Goal: Feedback & Contribution: Leave review/rating

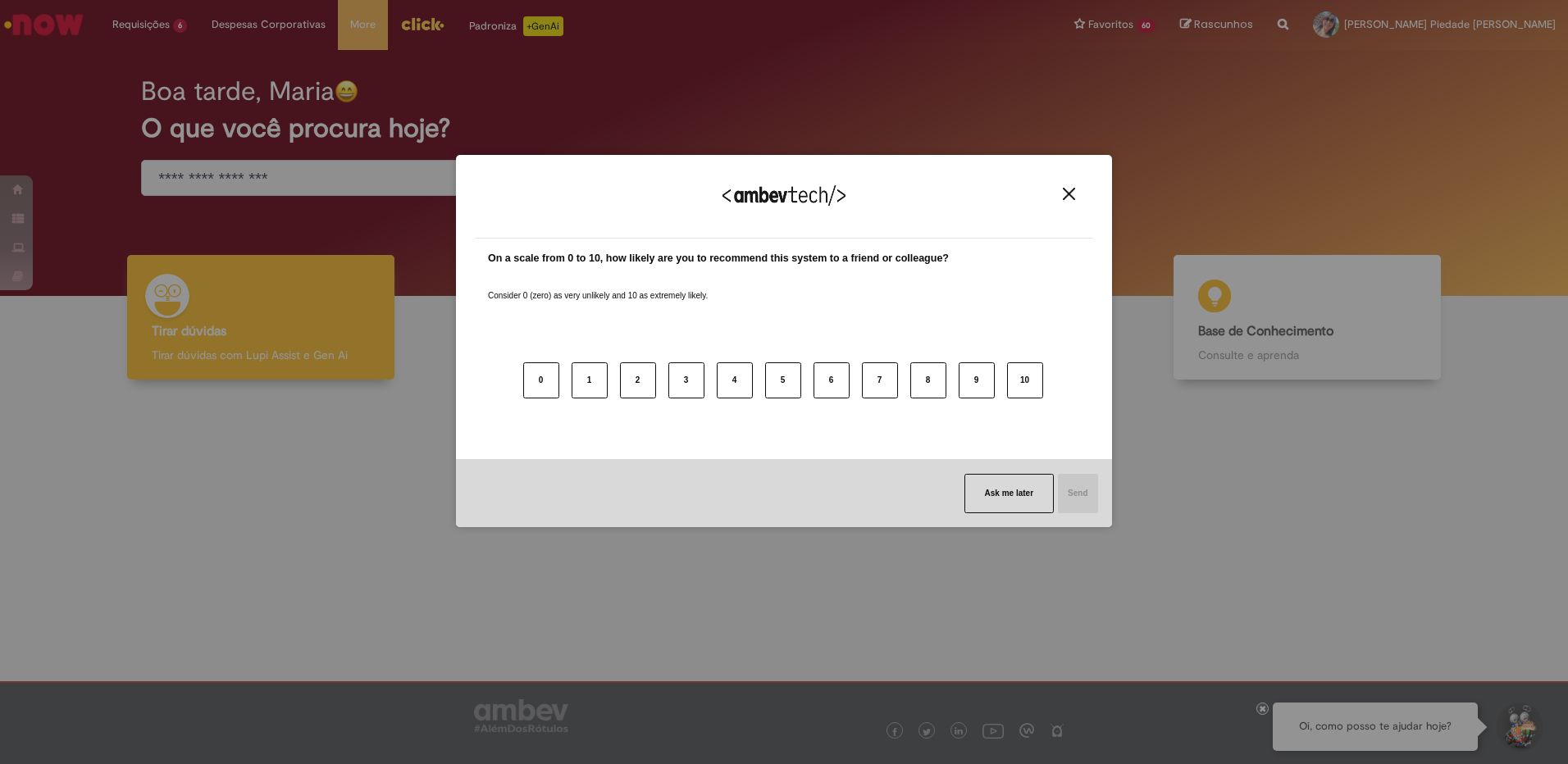
click at [1068, 195] on img "Close" at bounding box center [1069, 193] width 12 height 12
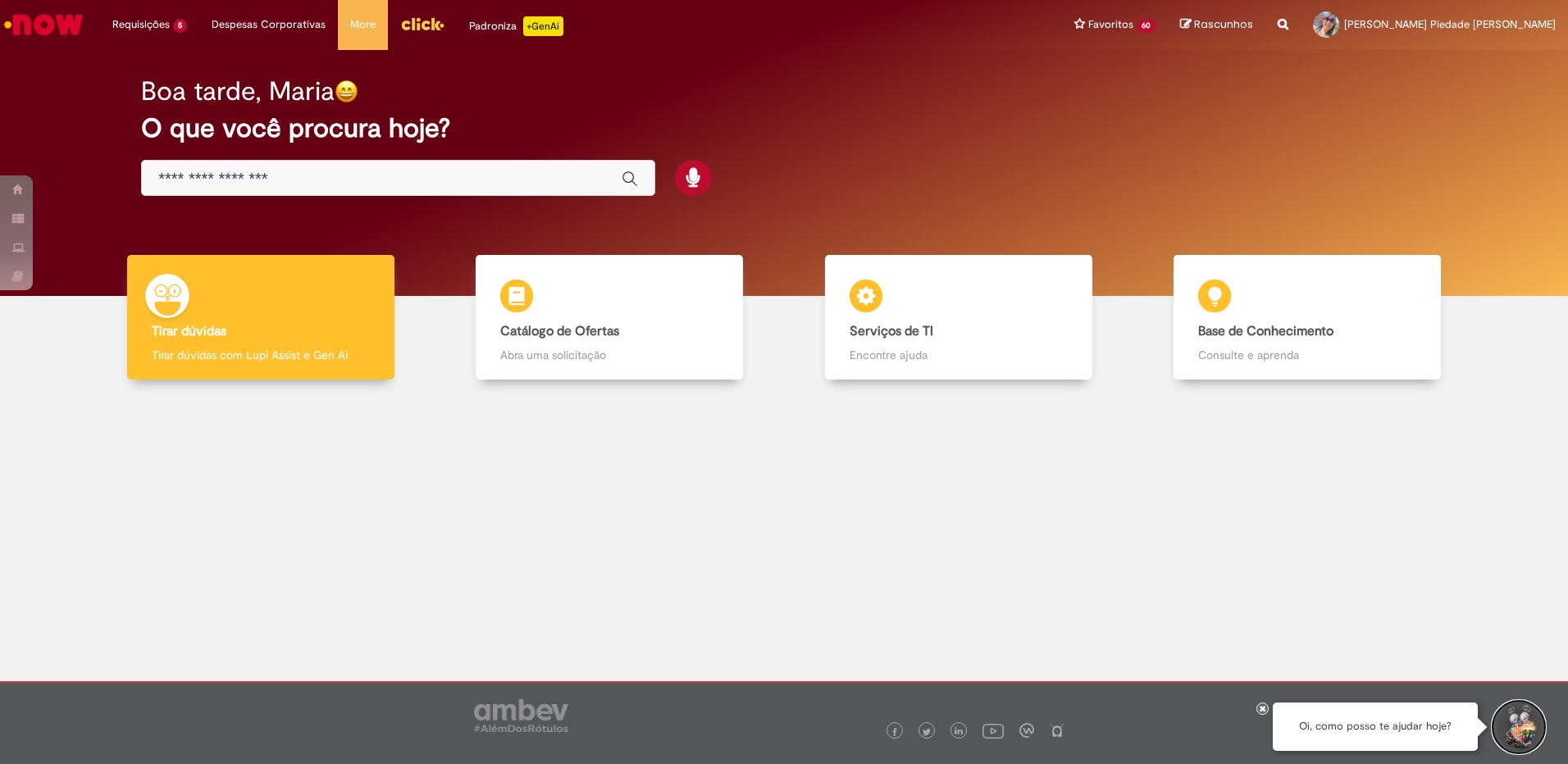
click at [1520, 727] on button "Iniciar Conversa de Suporte" at bounding box center [1519, 727] width 49 height 49
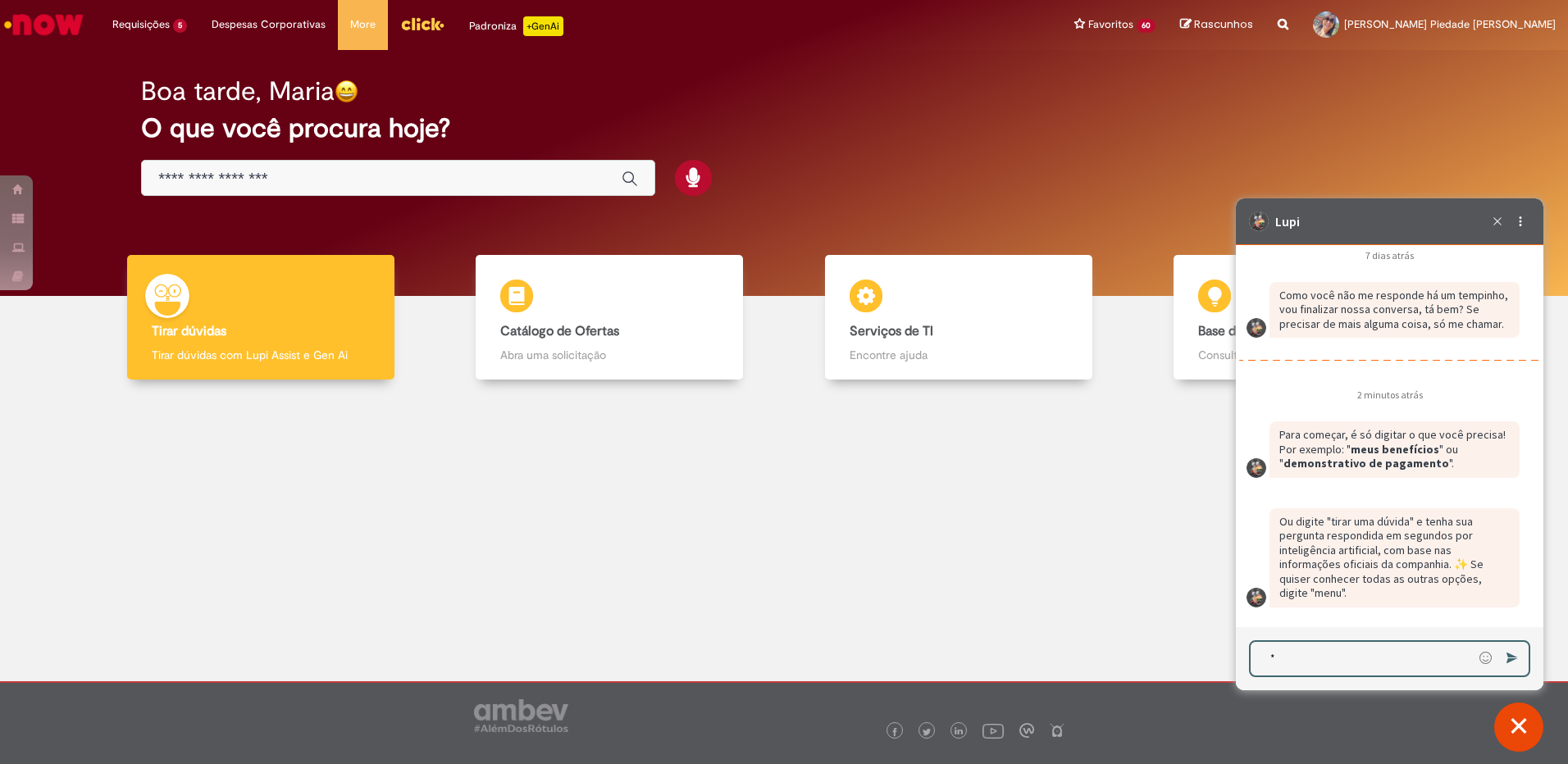
scroll to position [2421, 0]
type textarea "****"
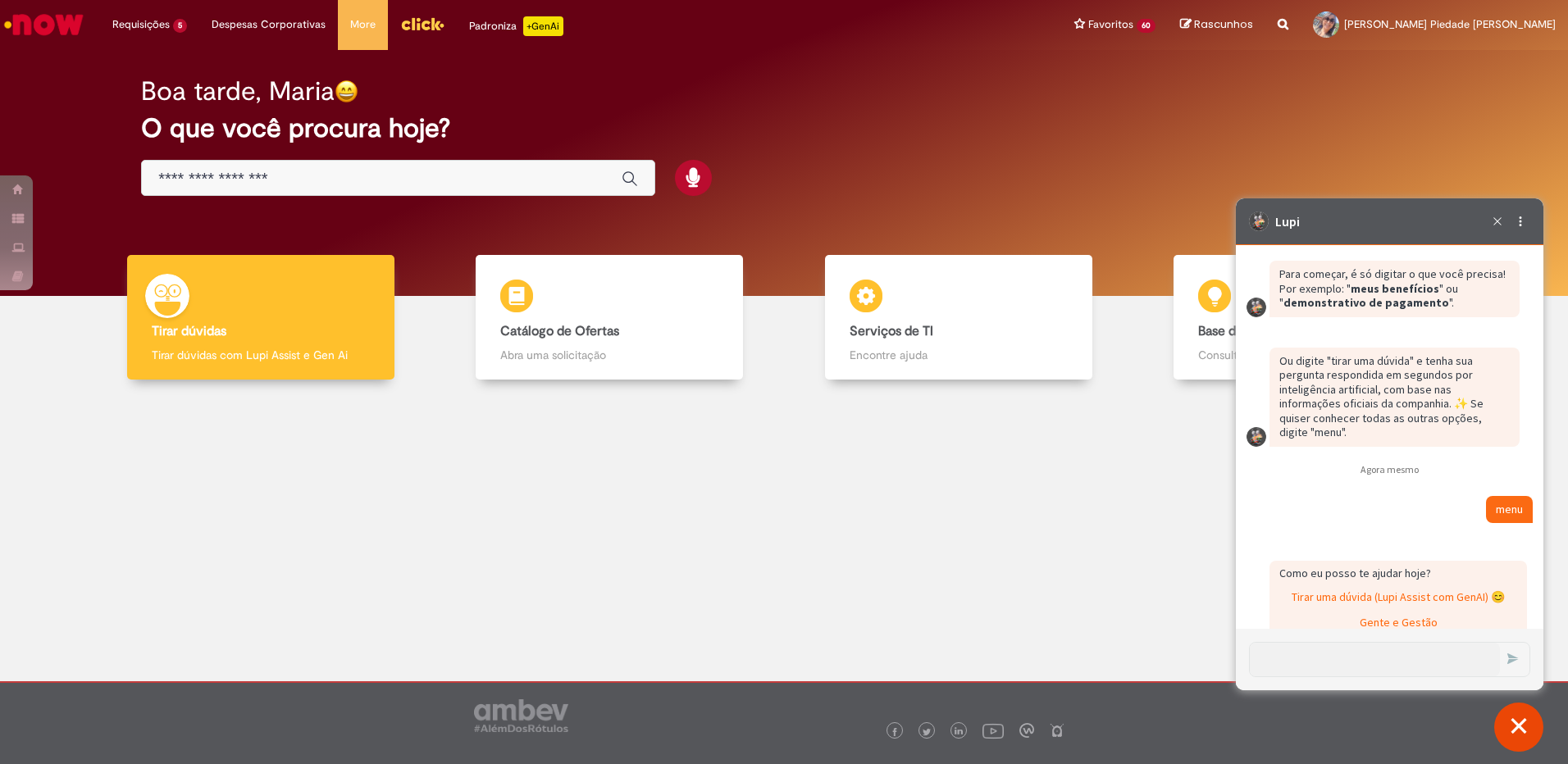
scroll to position [2864, 0]
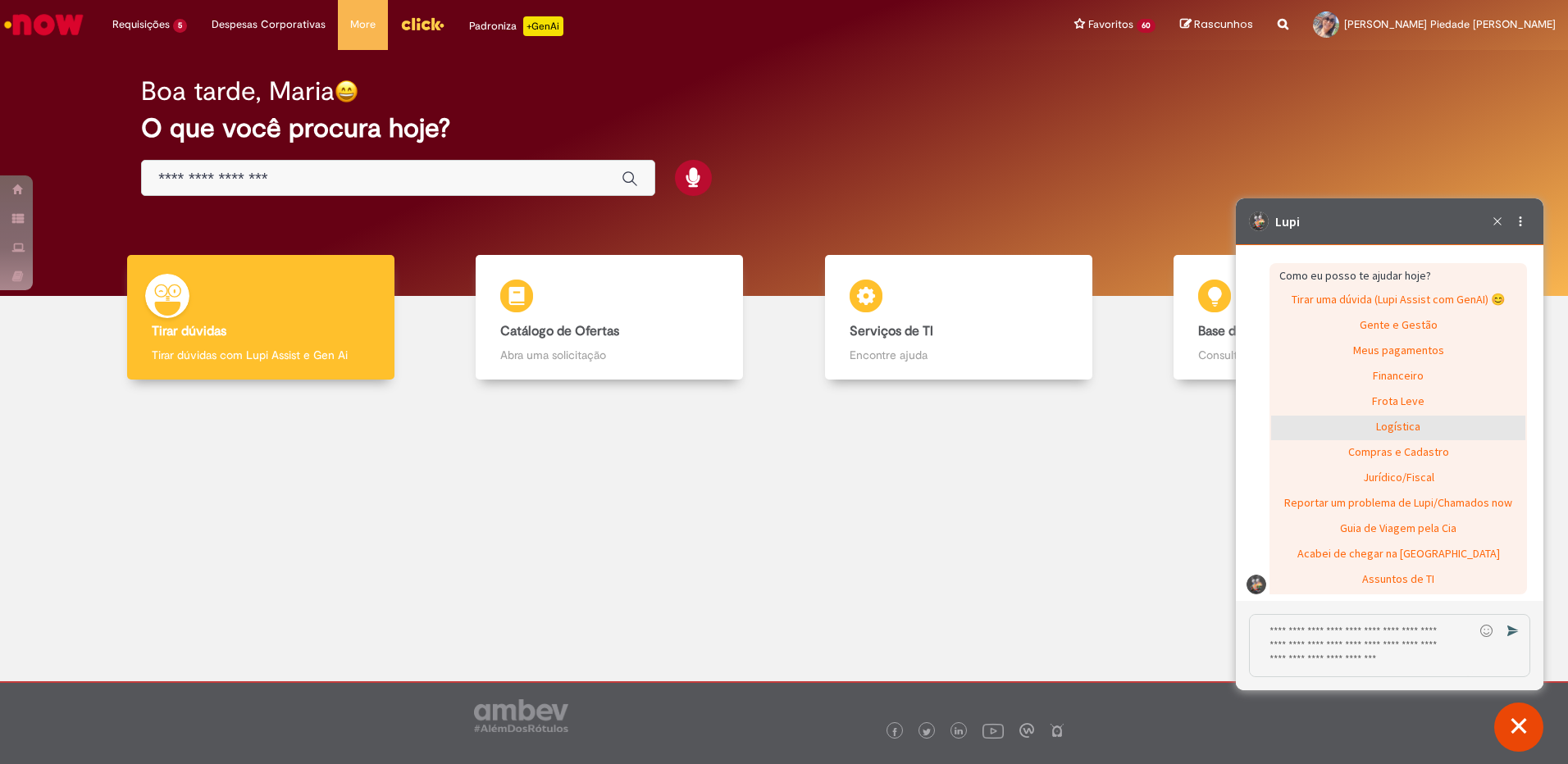
click at [1384, 440] on div "Logística" at bounding box center [1398, 428] width 254 height 25
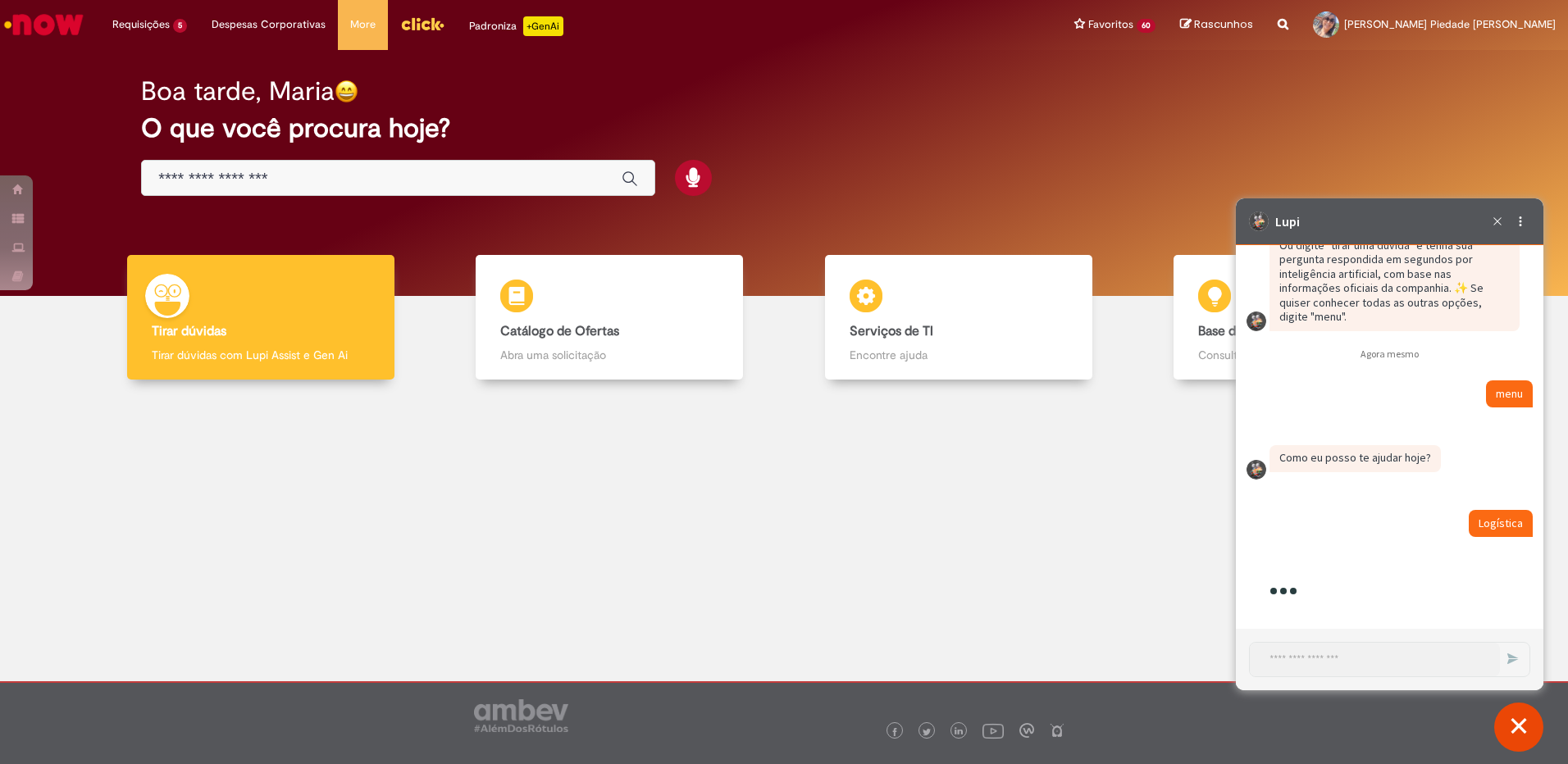
scroll to position [2884, 0]
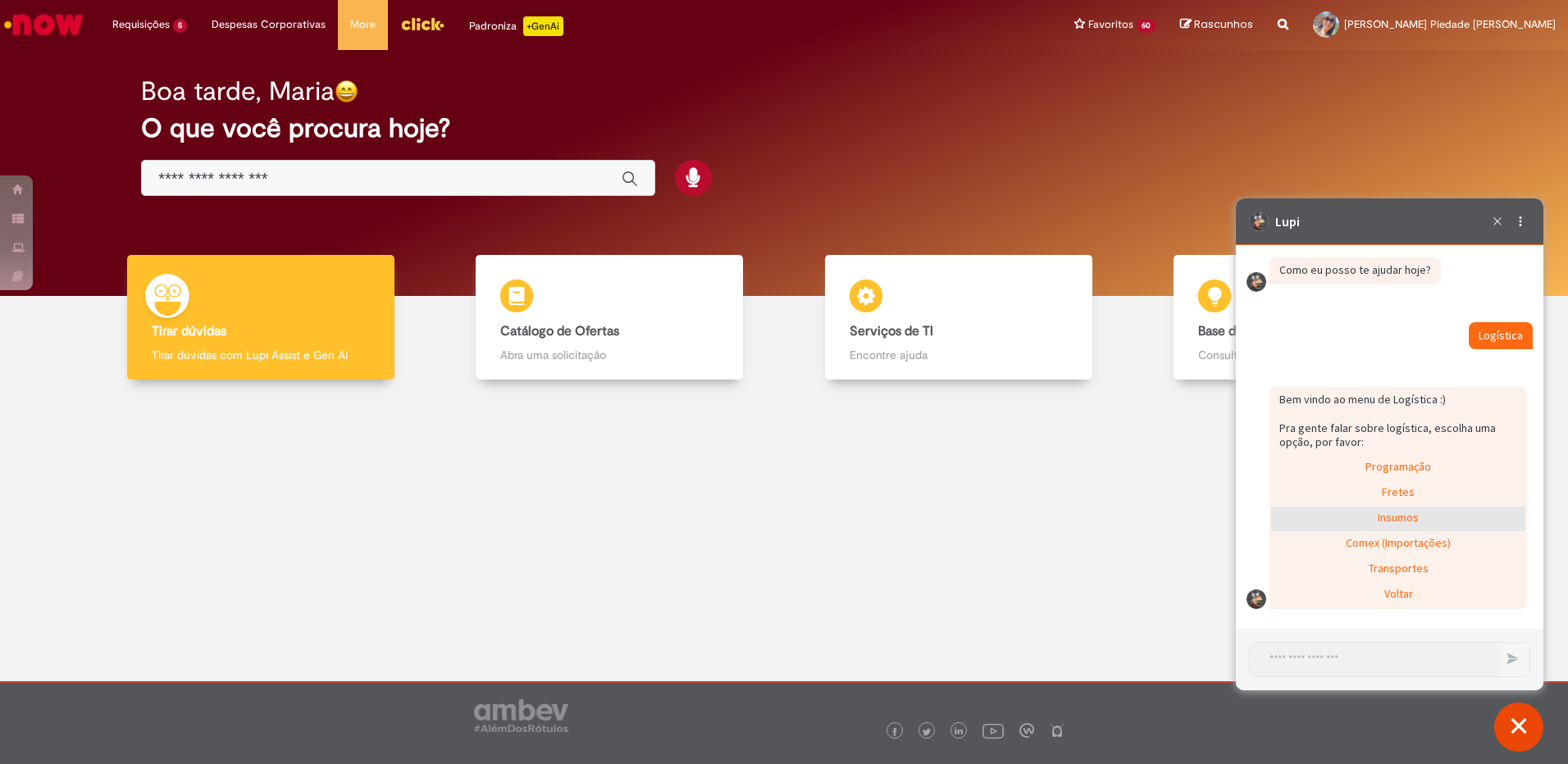
click at [1394, 517] on div "Insumos" at bounding box center [1398, 519] width 254 height 25
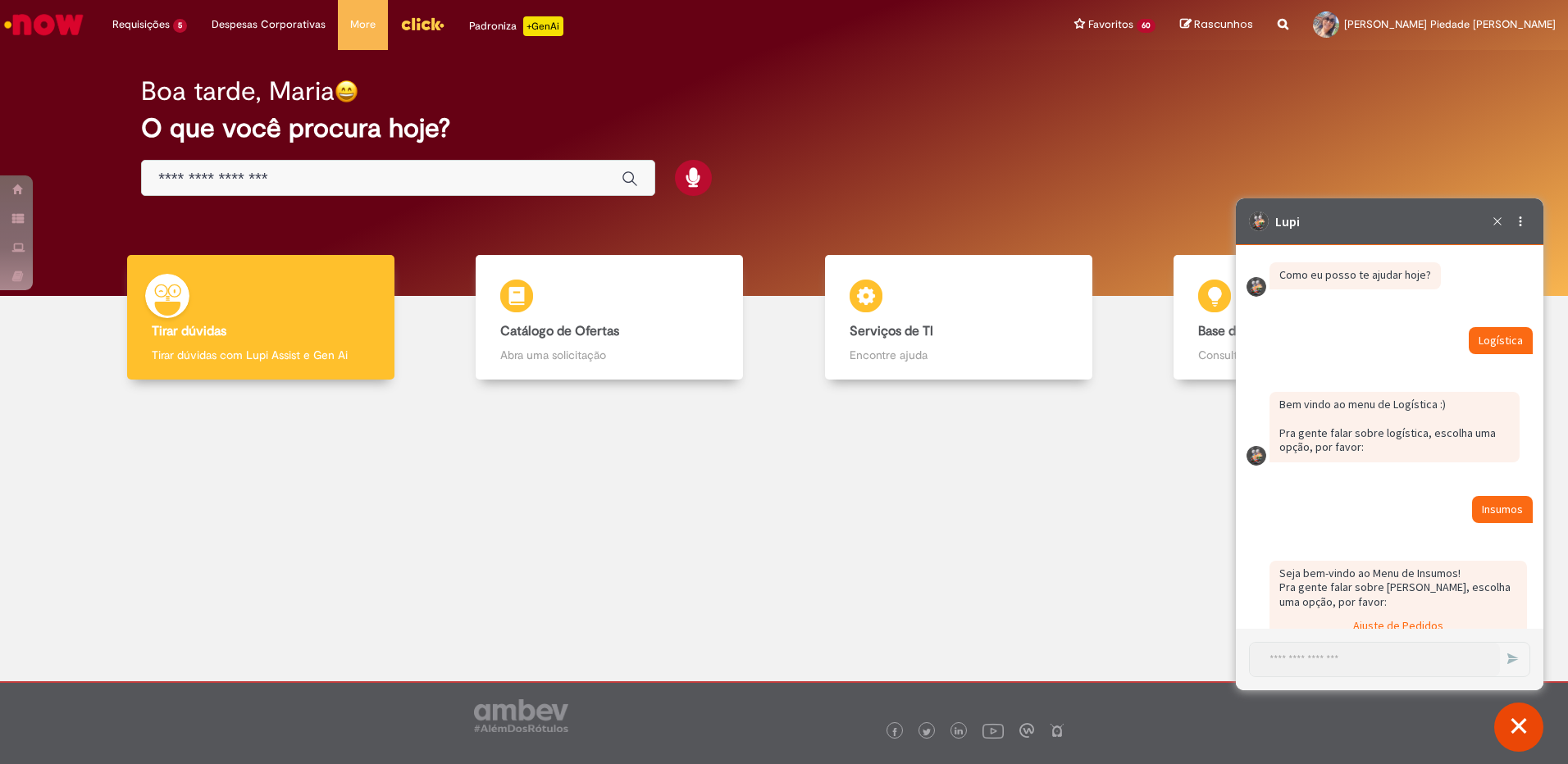
scroll to position [2989, 0]
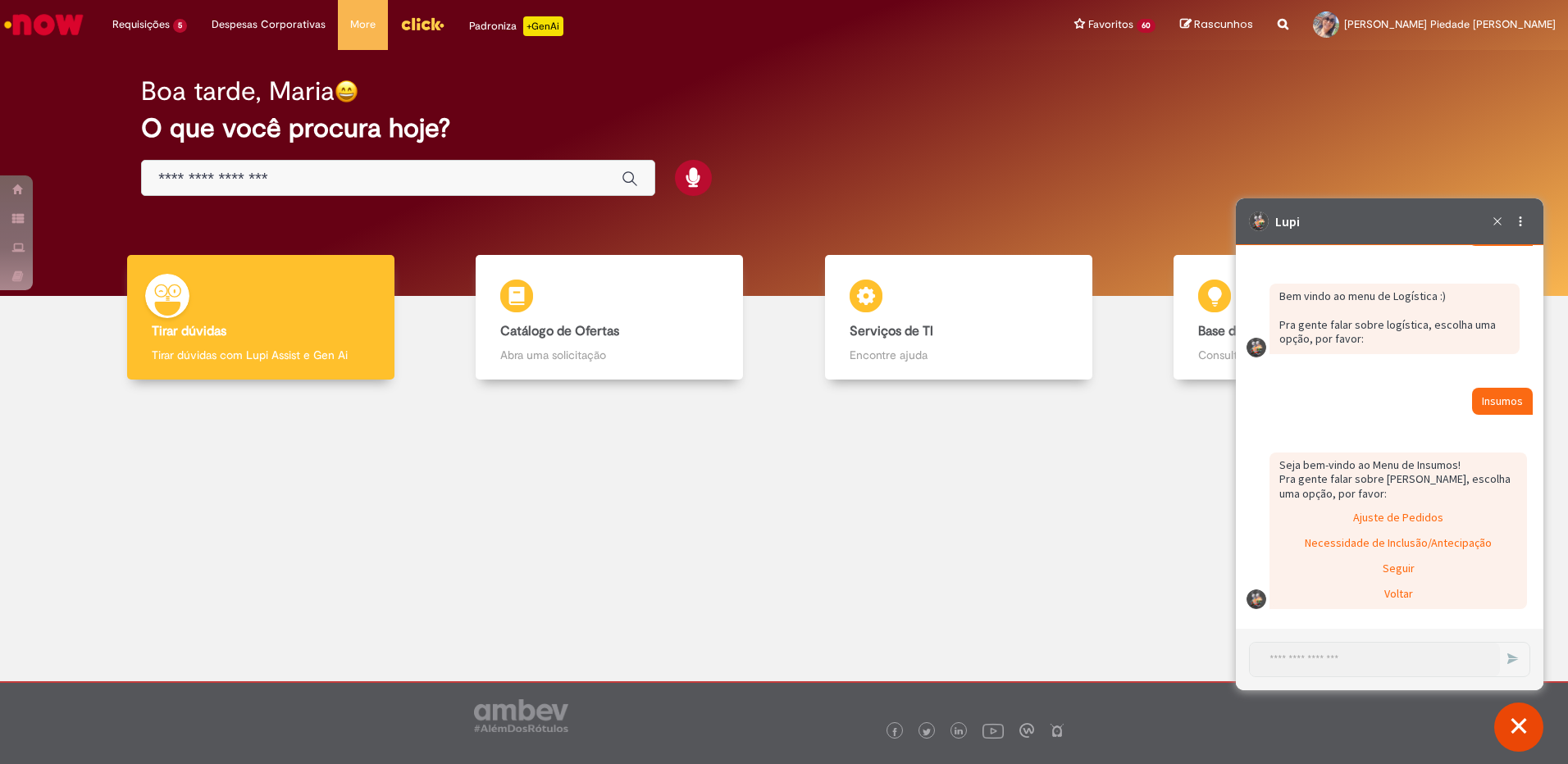
click at [1394, 517] on div "Ajuste de Pedidos" at bounding box center [1398, 519] width 254 height 25
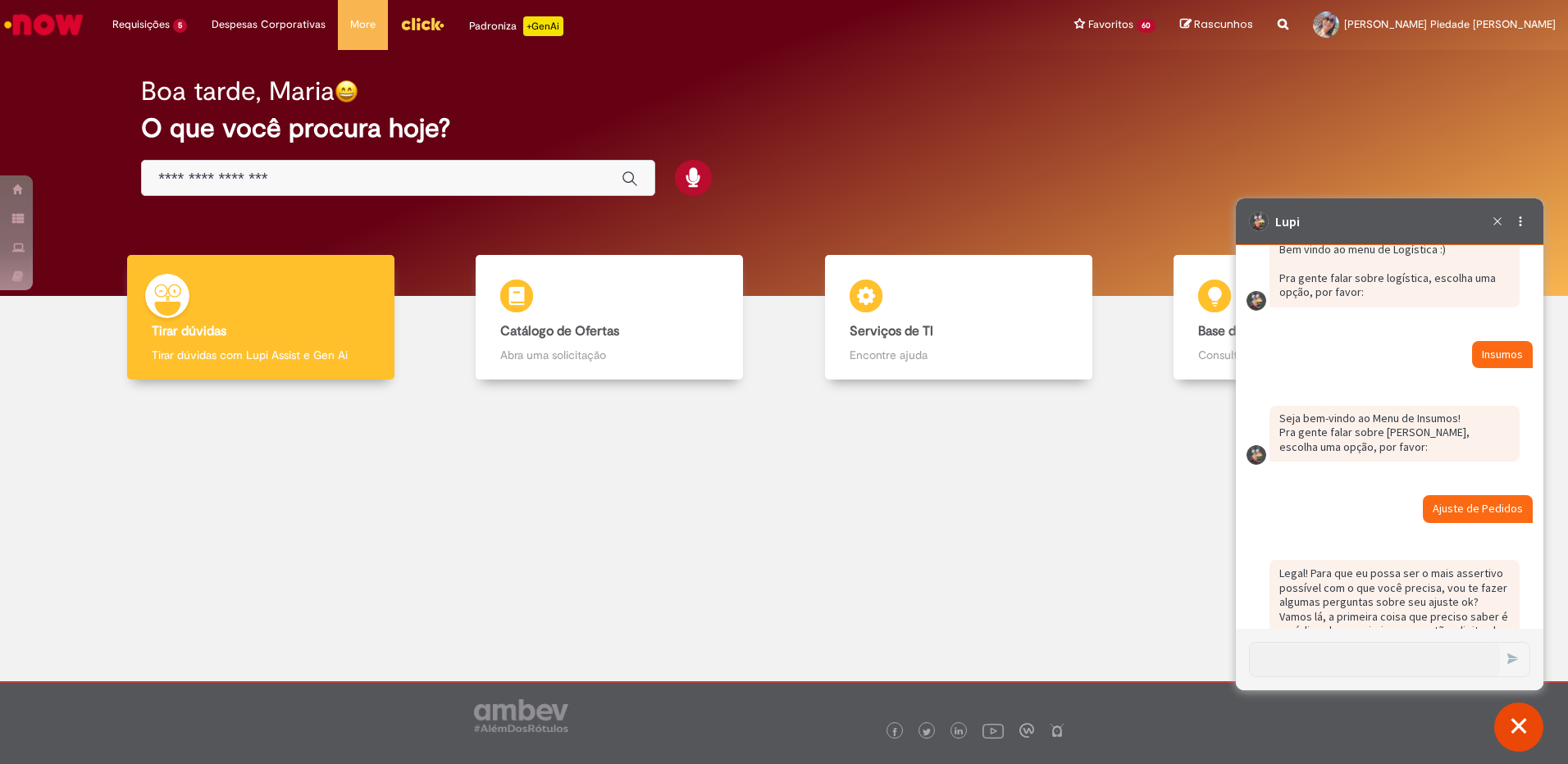
scroll to position [3085, 0]
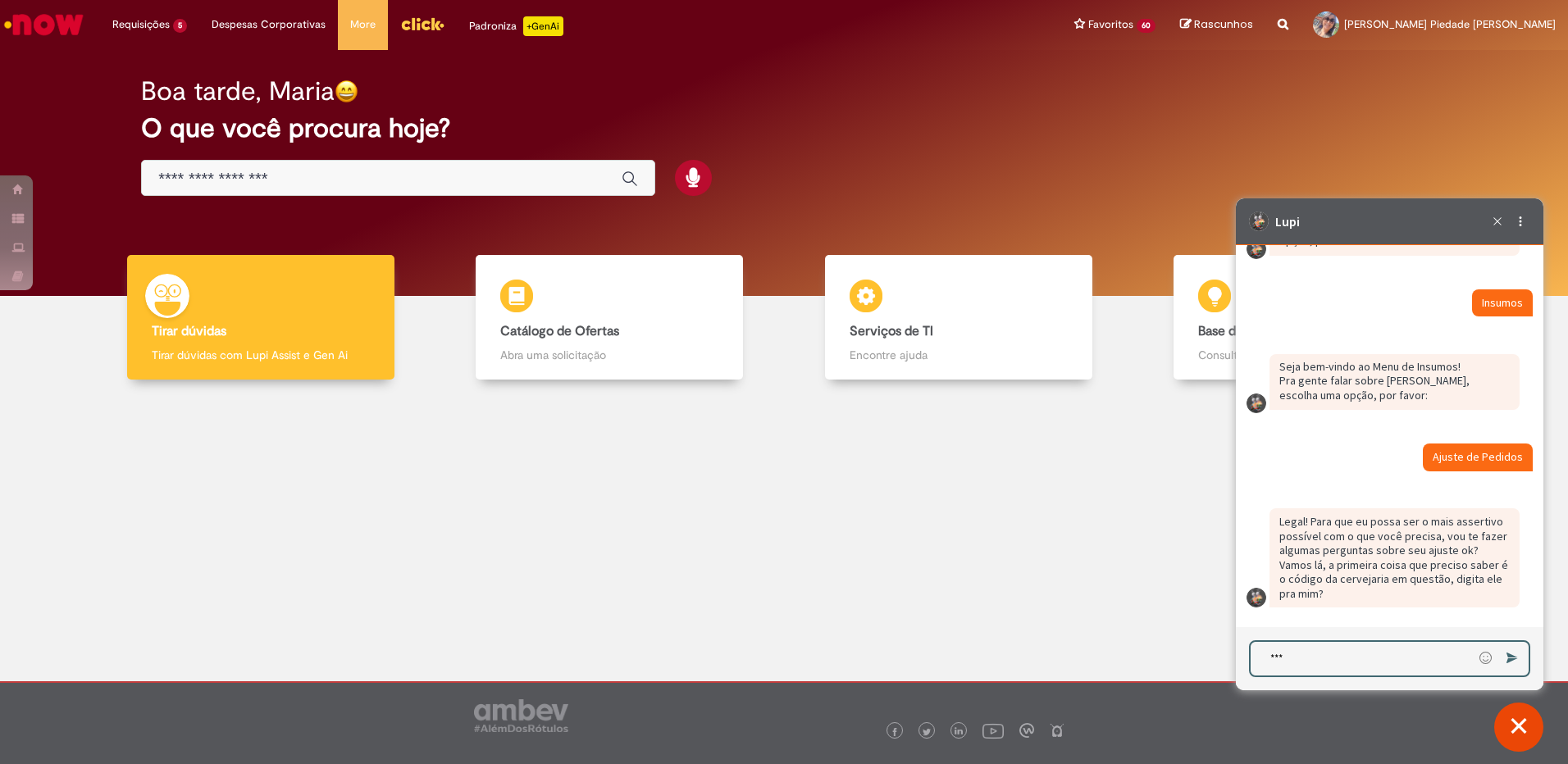
type textarea "****"
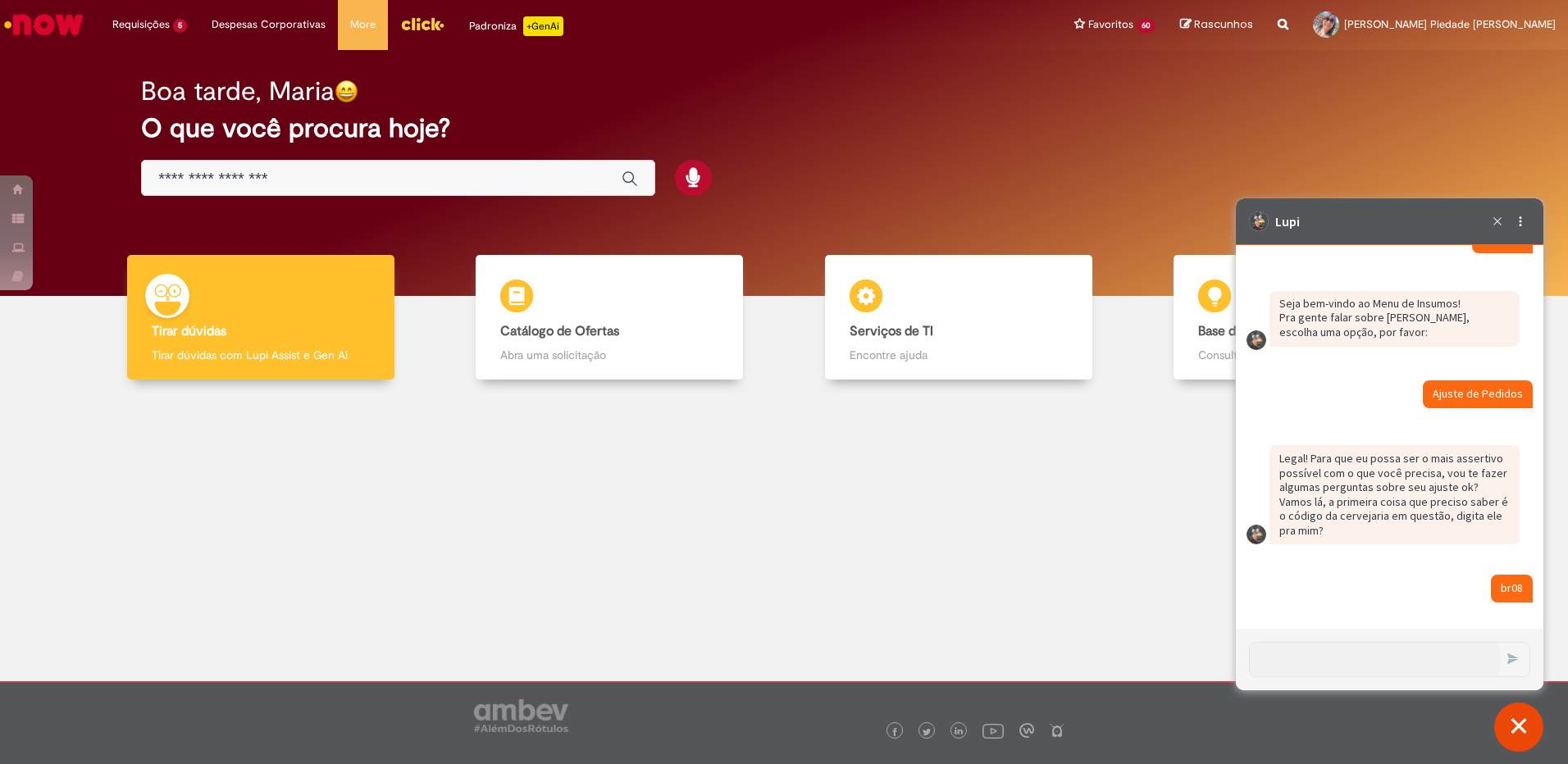
scroll to position [3214, 0]
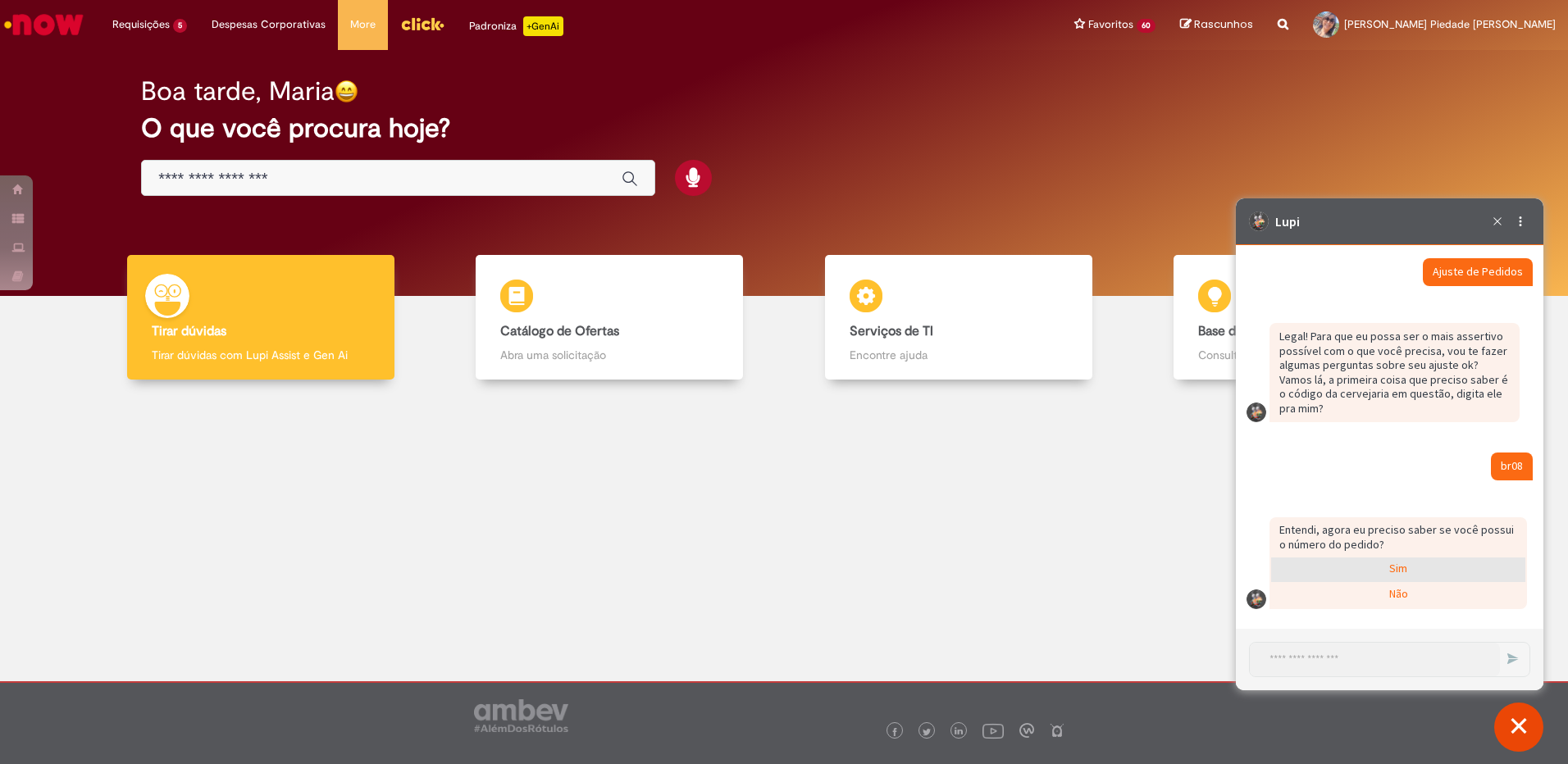
click at [1388, 570] on div "Sim" at bounding box center [1398, 570] width 254 height 25
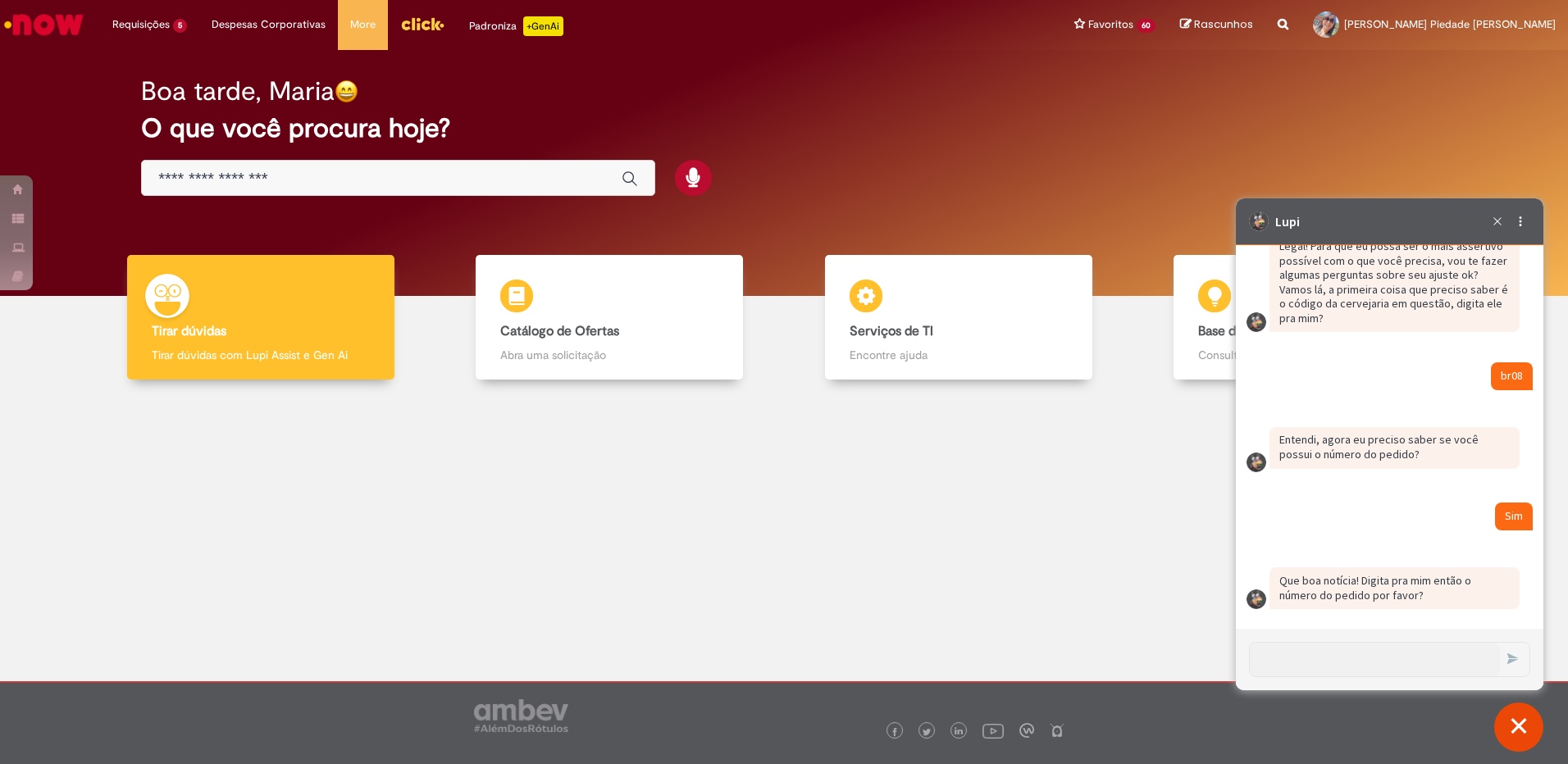
scroll to position [3362, 0]
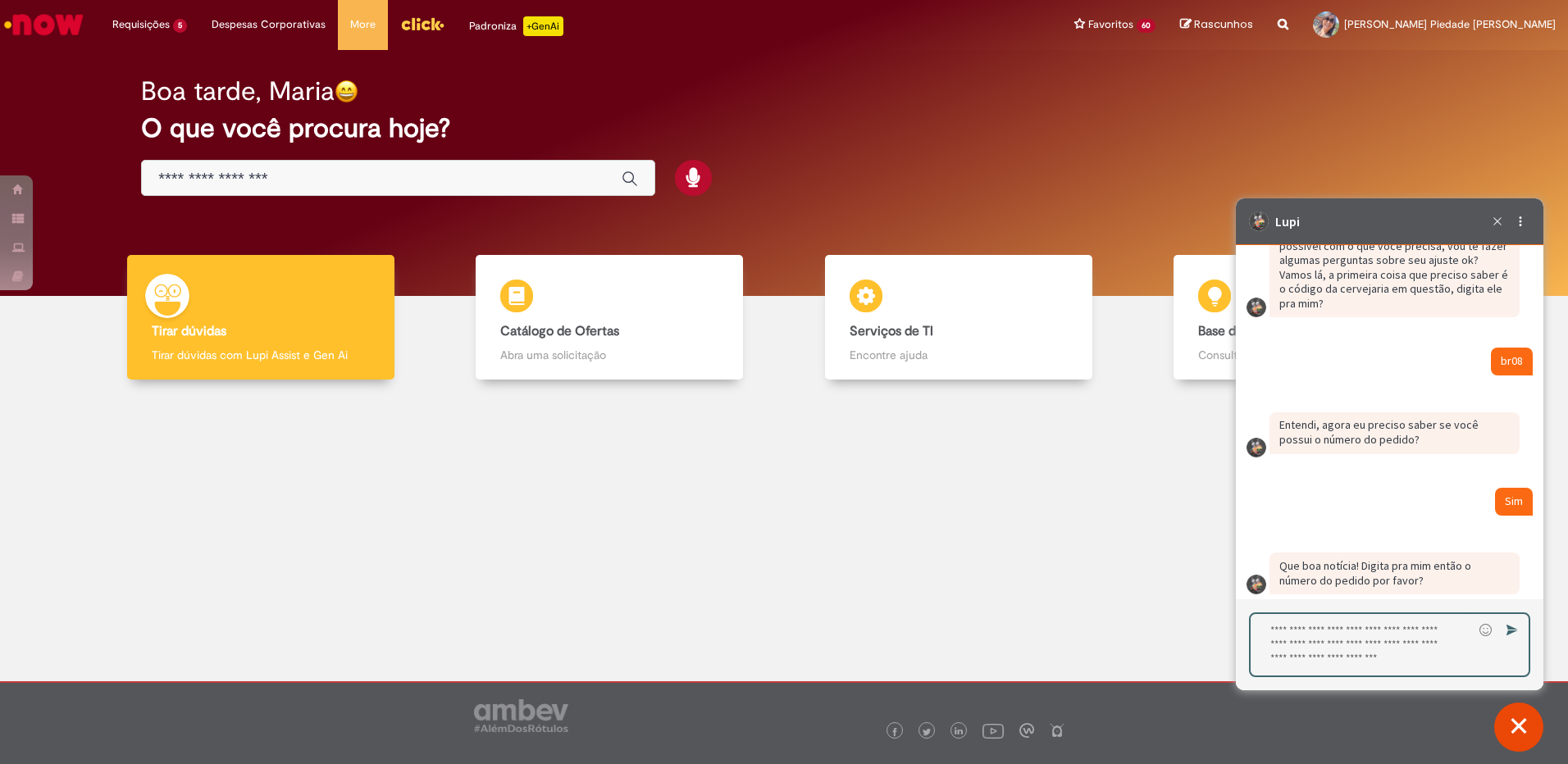
paste textarea "**********"
type textarea "**********"
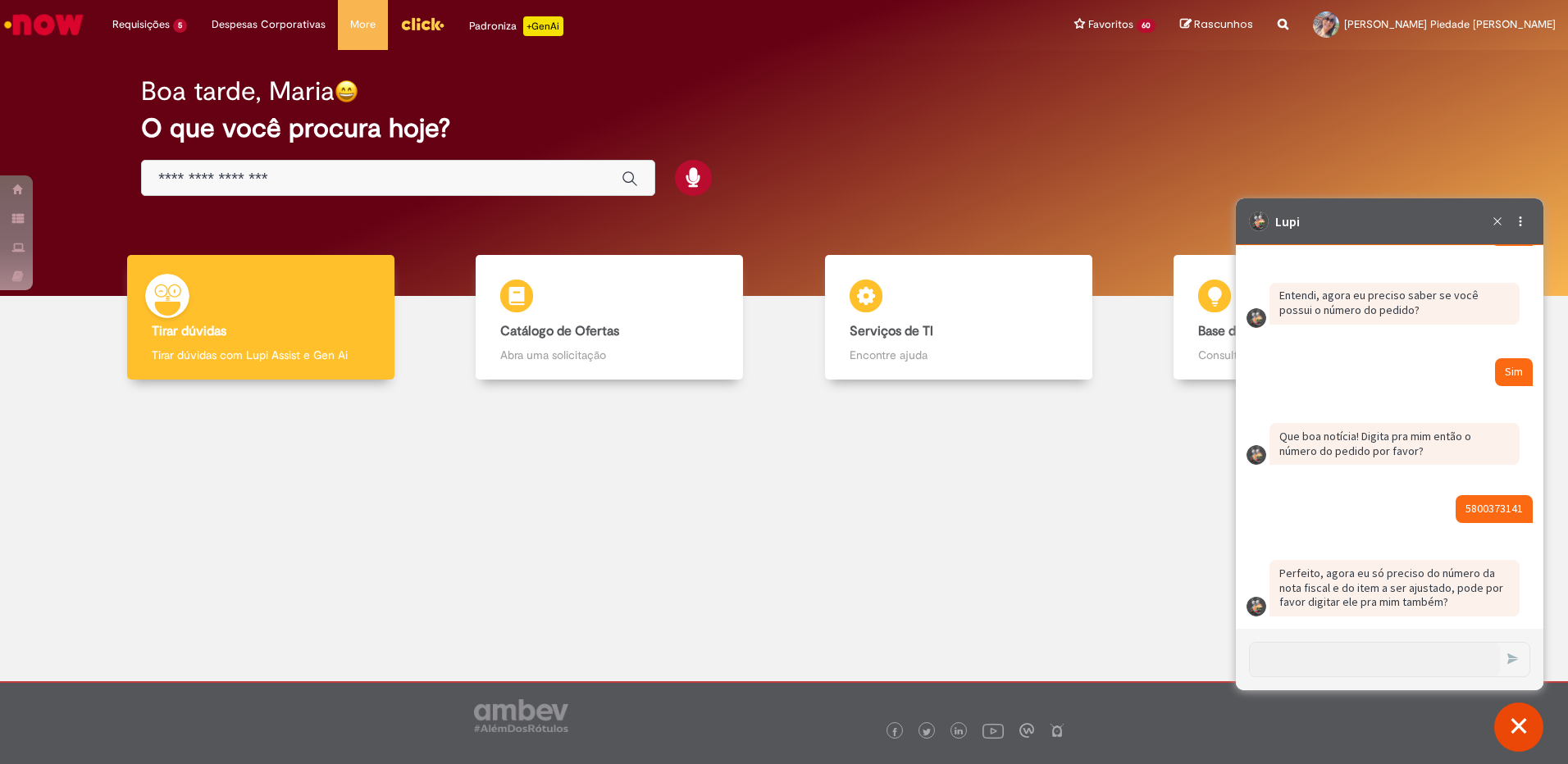
scroll to position [3513, 0]
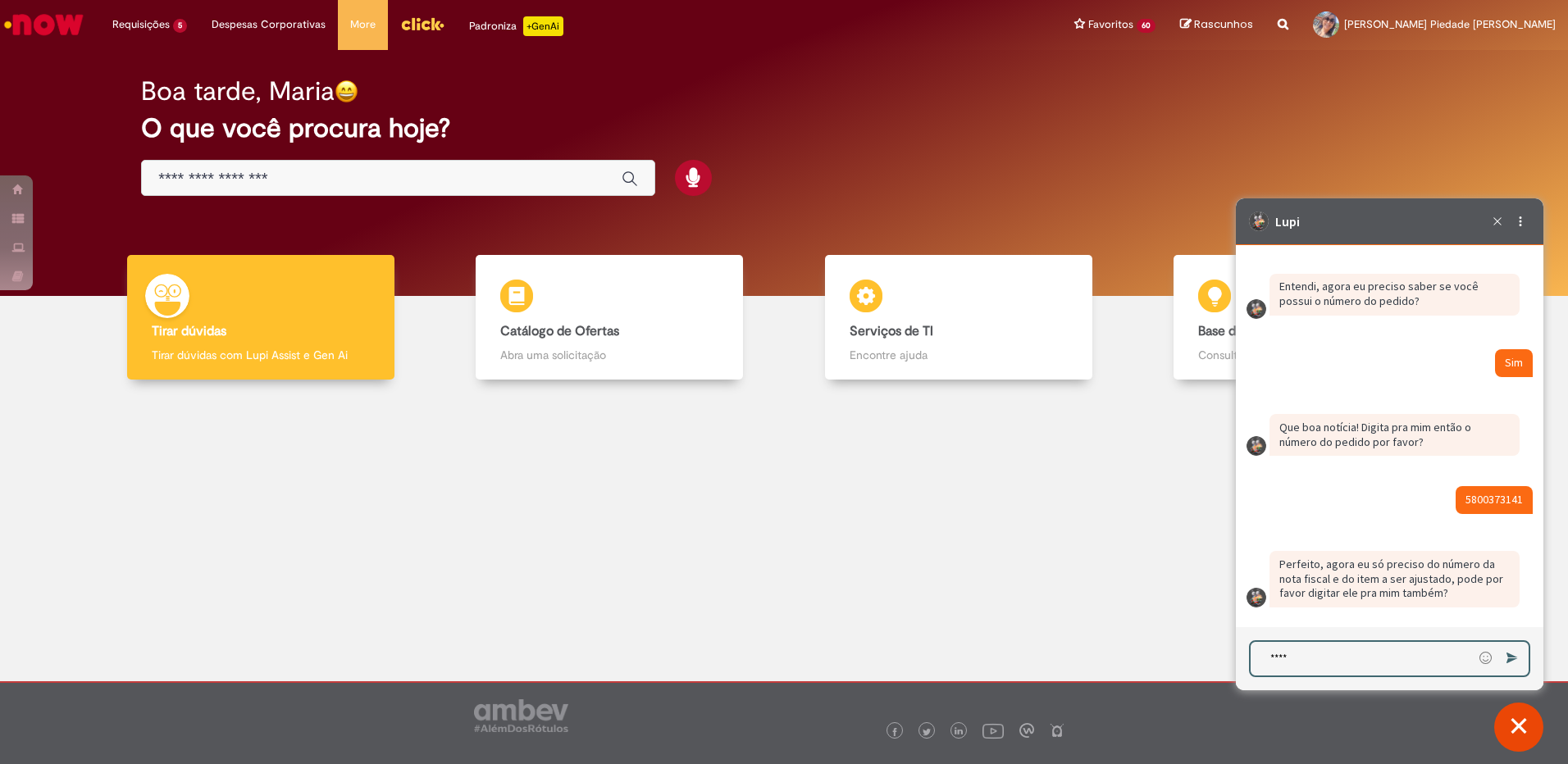
type textarea "*****"
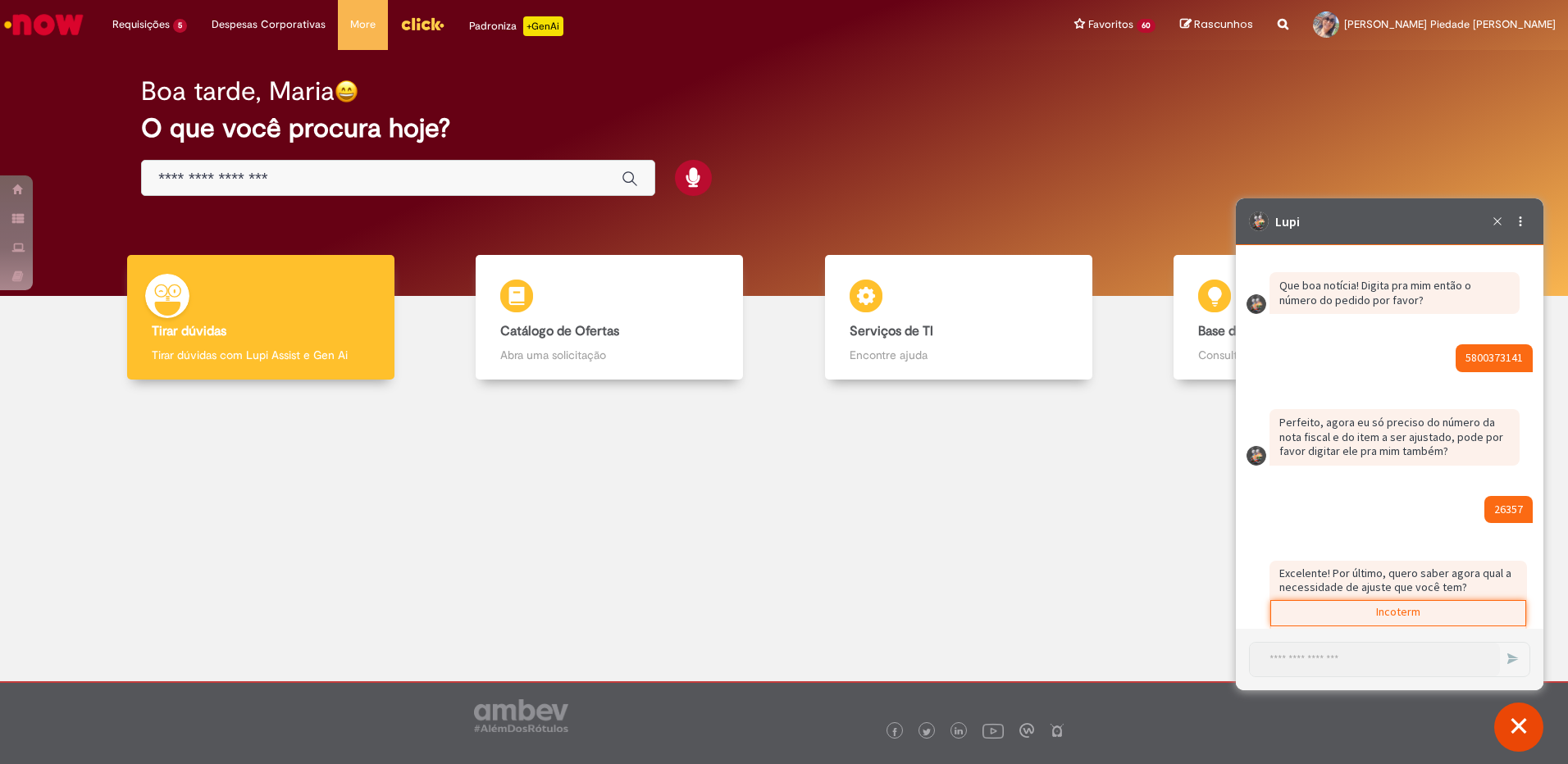
scroll to position [3878, 0]
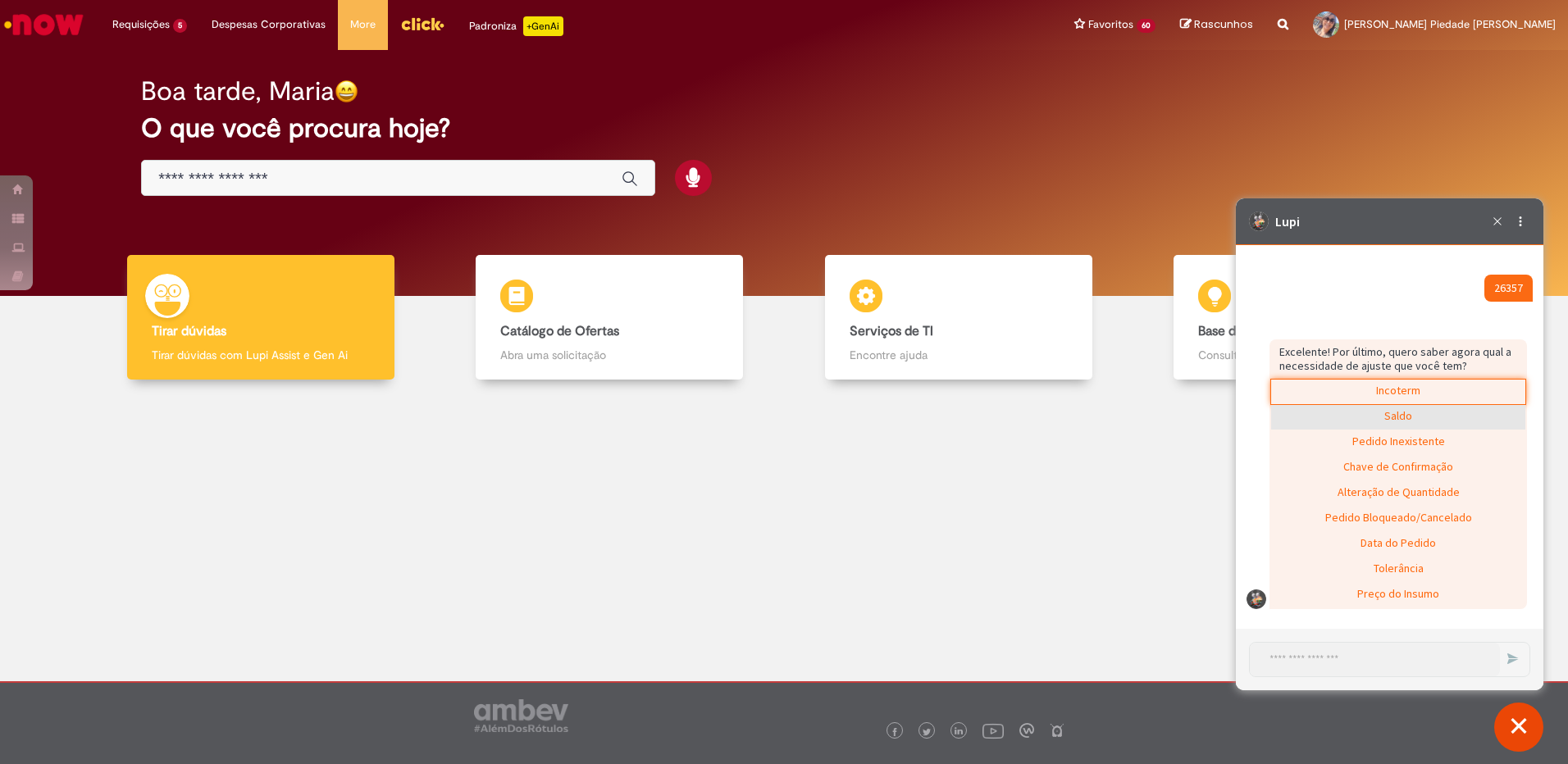
click at [1403, 420] on div "Saldo" at bounding box center [1398, 417] width 254 height 25
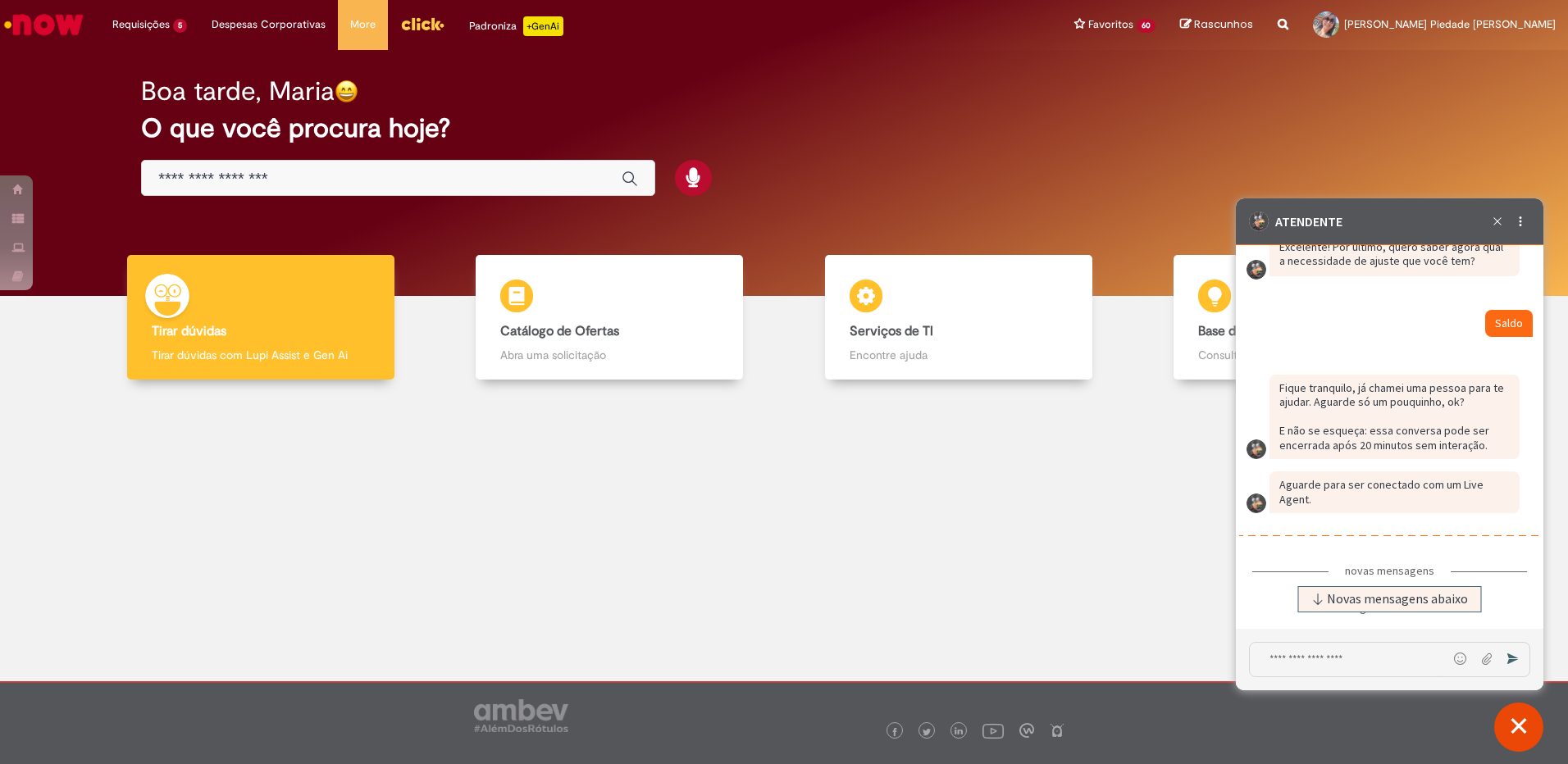
scroll to position [4178, 0]
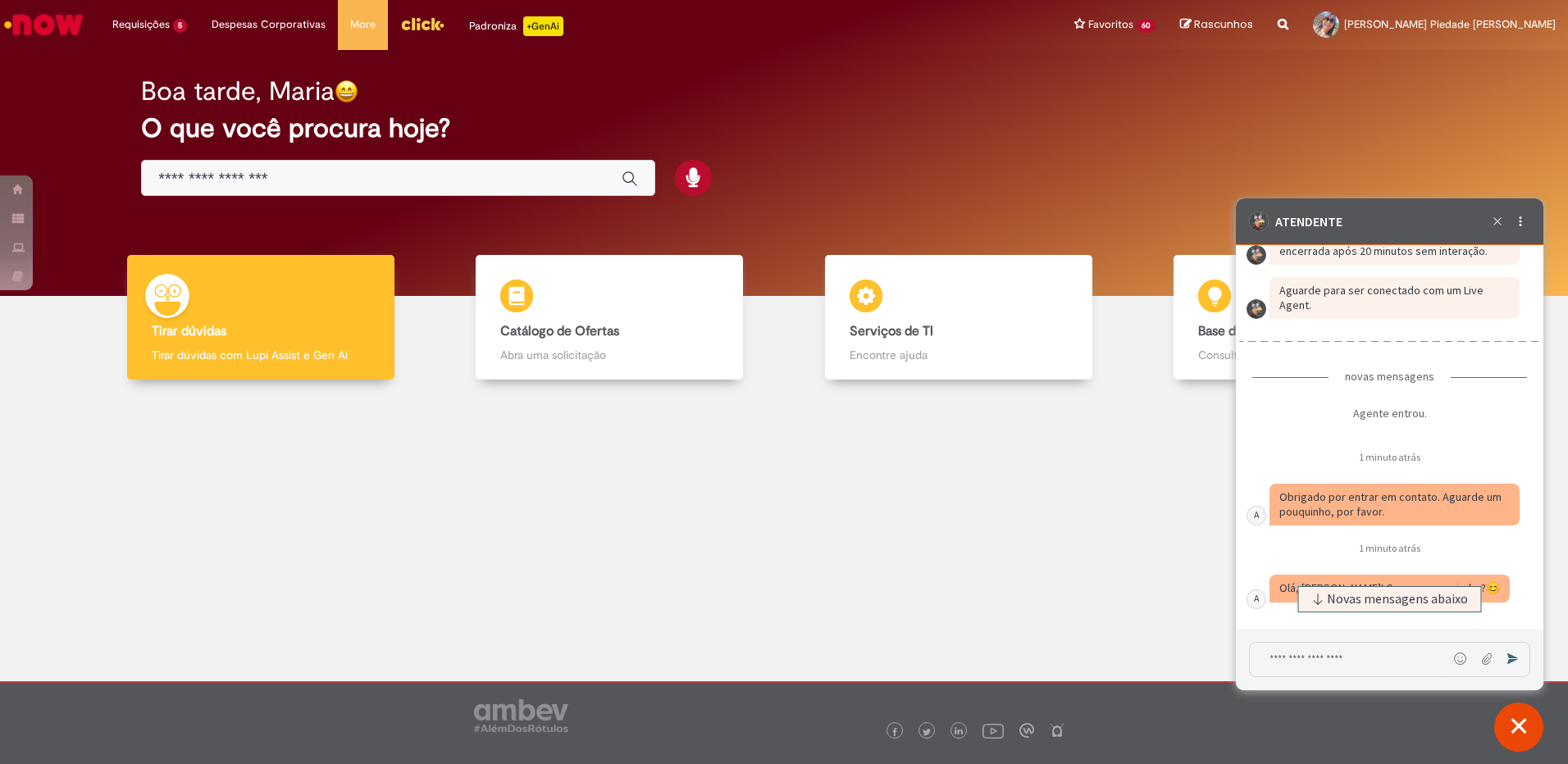
click at [1290, 655] on textarea "Digite sua mensagem e pressione Enter para enviar" at bounding box center [1348, 659] width 198 height 33
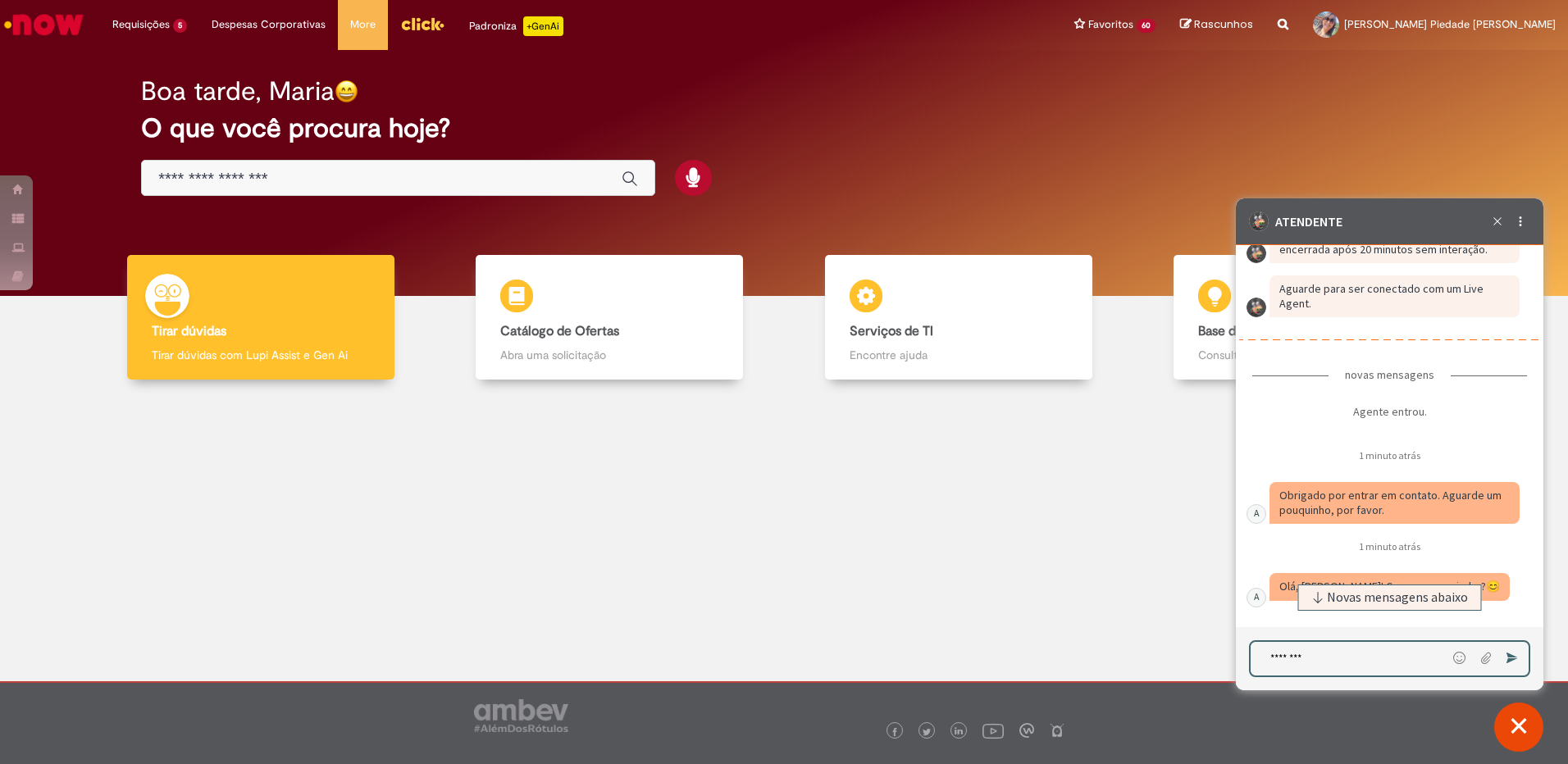
type textarea "*********"
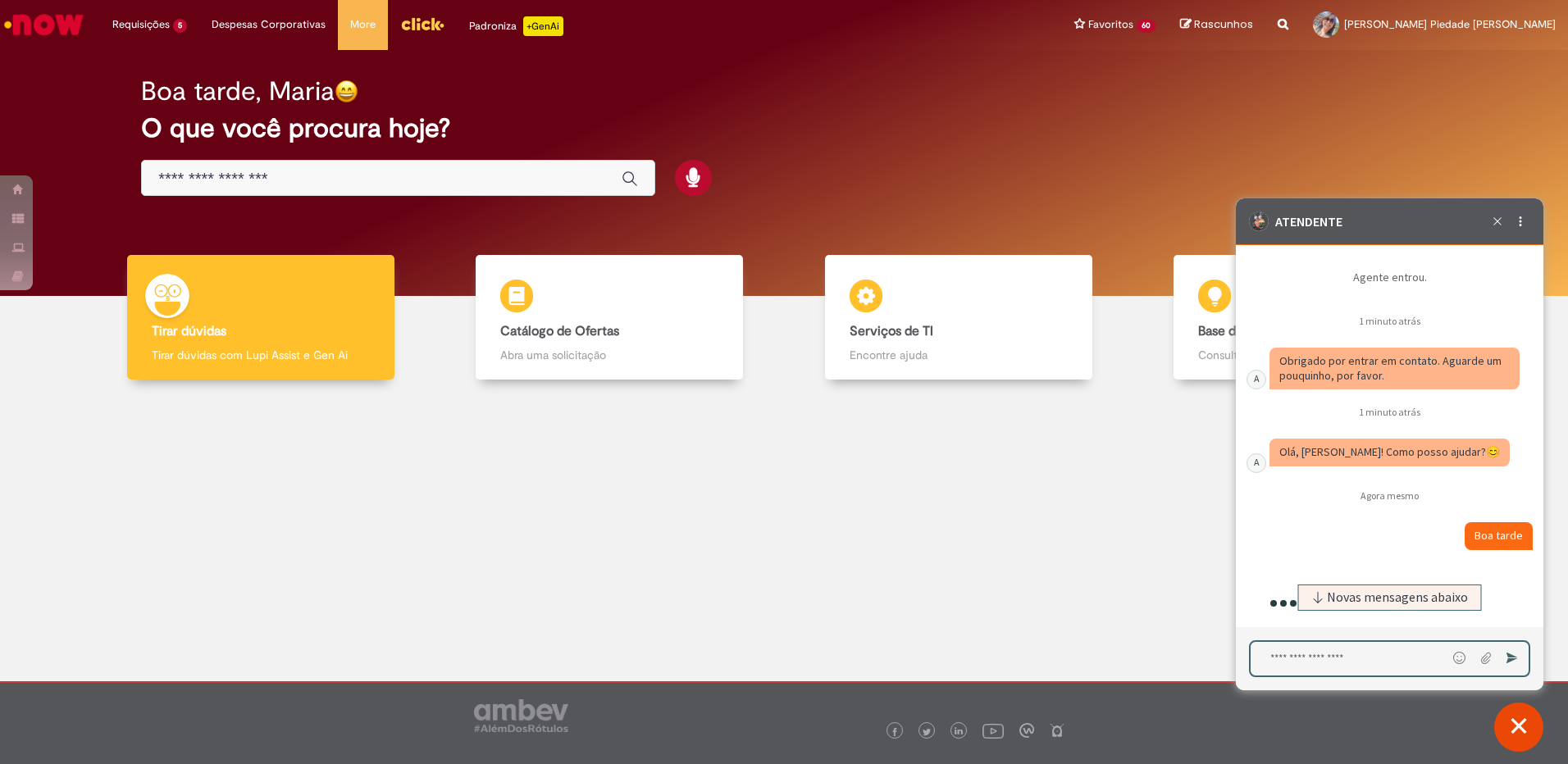
scroll to position [4292, 0]
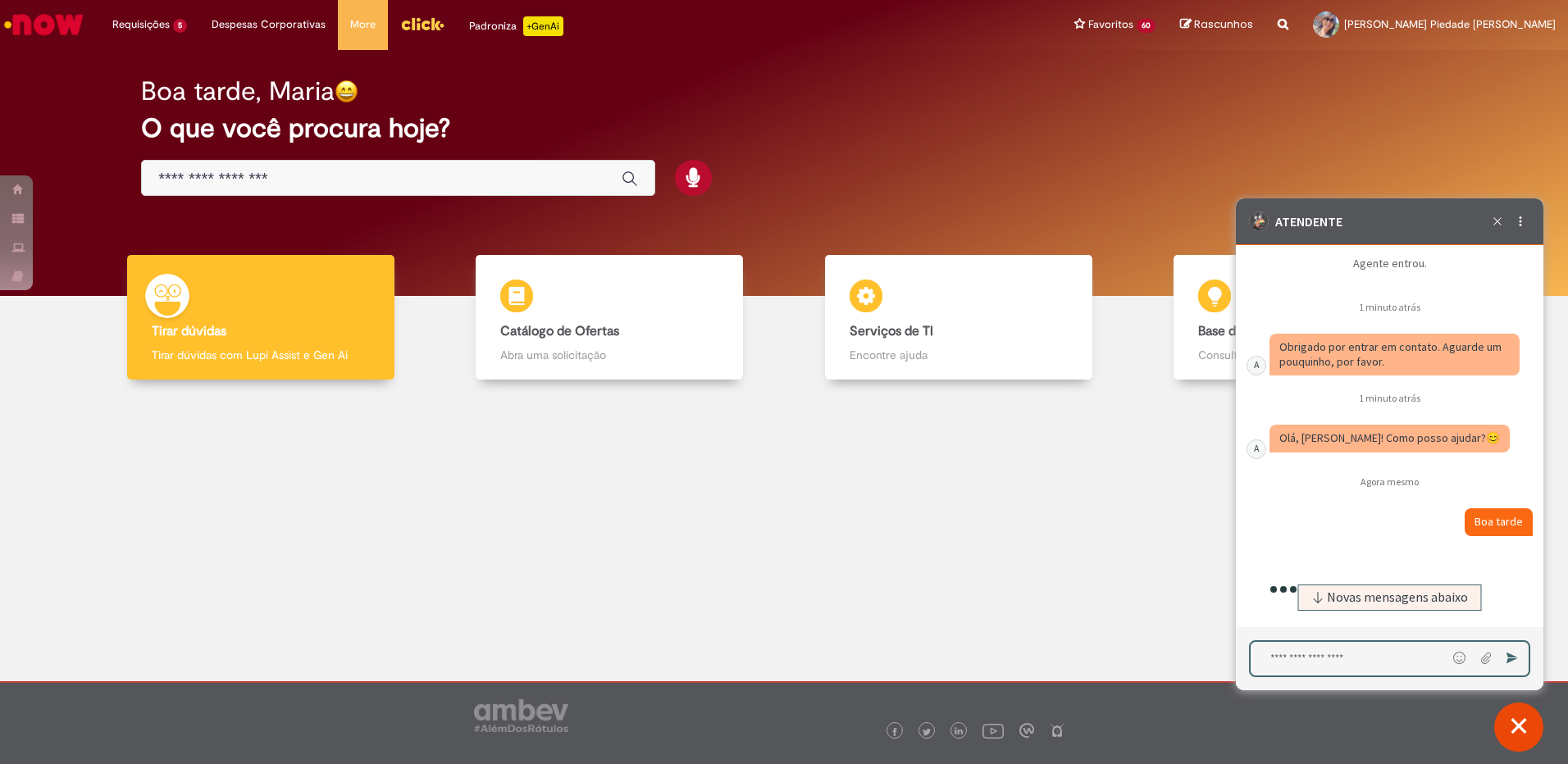
click at [1275, 652] on textarea "Digite sua mensagem e pressione Enter para enviar" at bounding box center [1348, 658] width 196 height 33
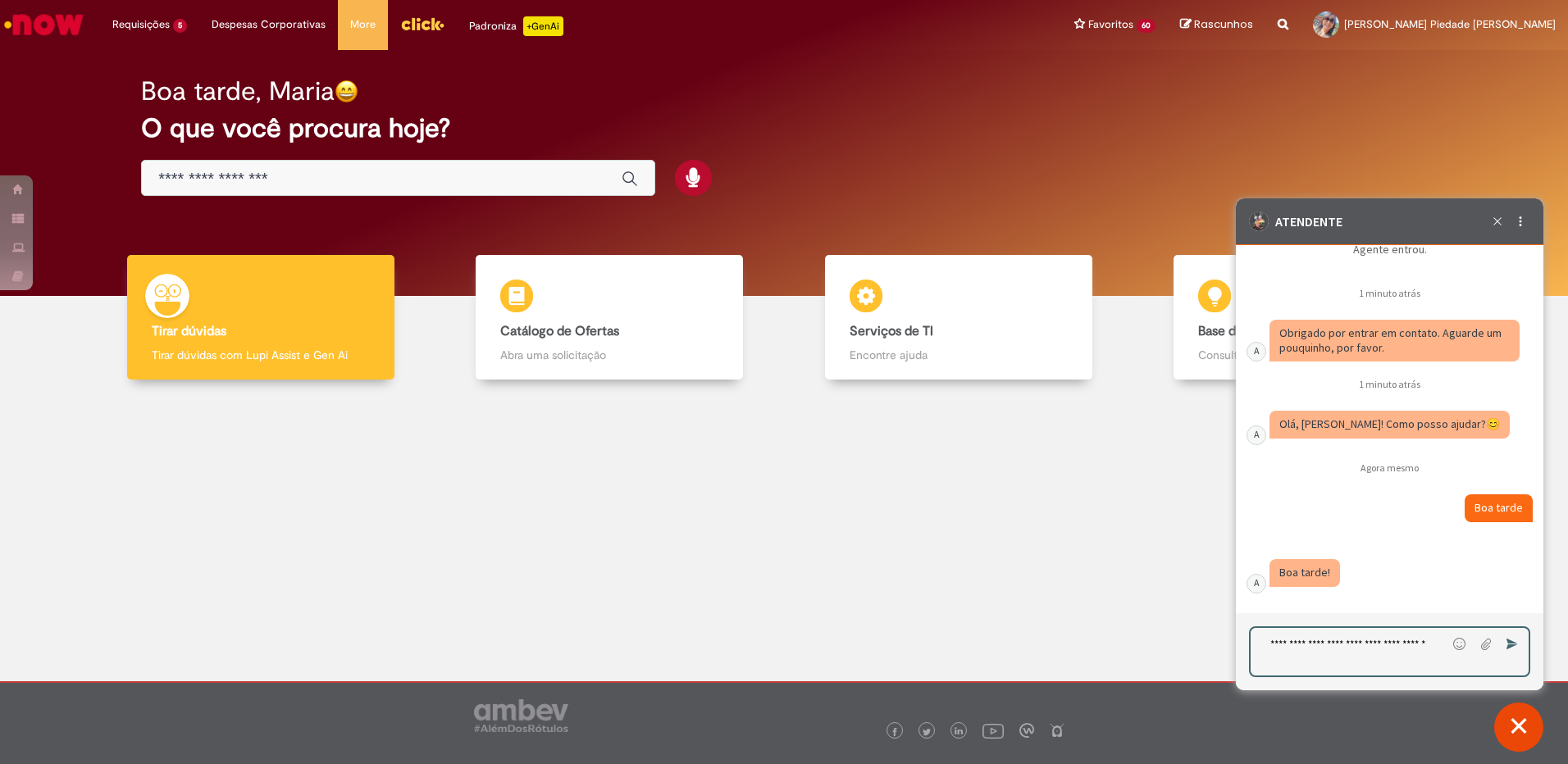
type textarea "**********"
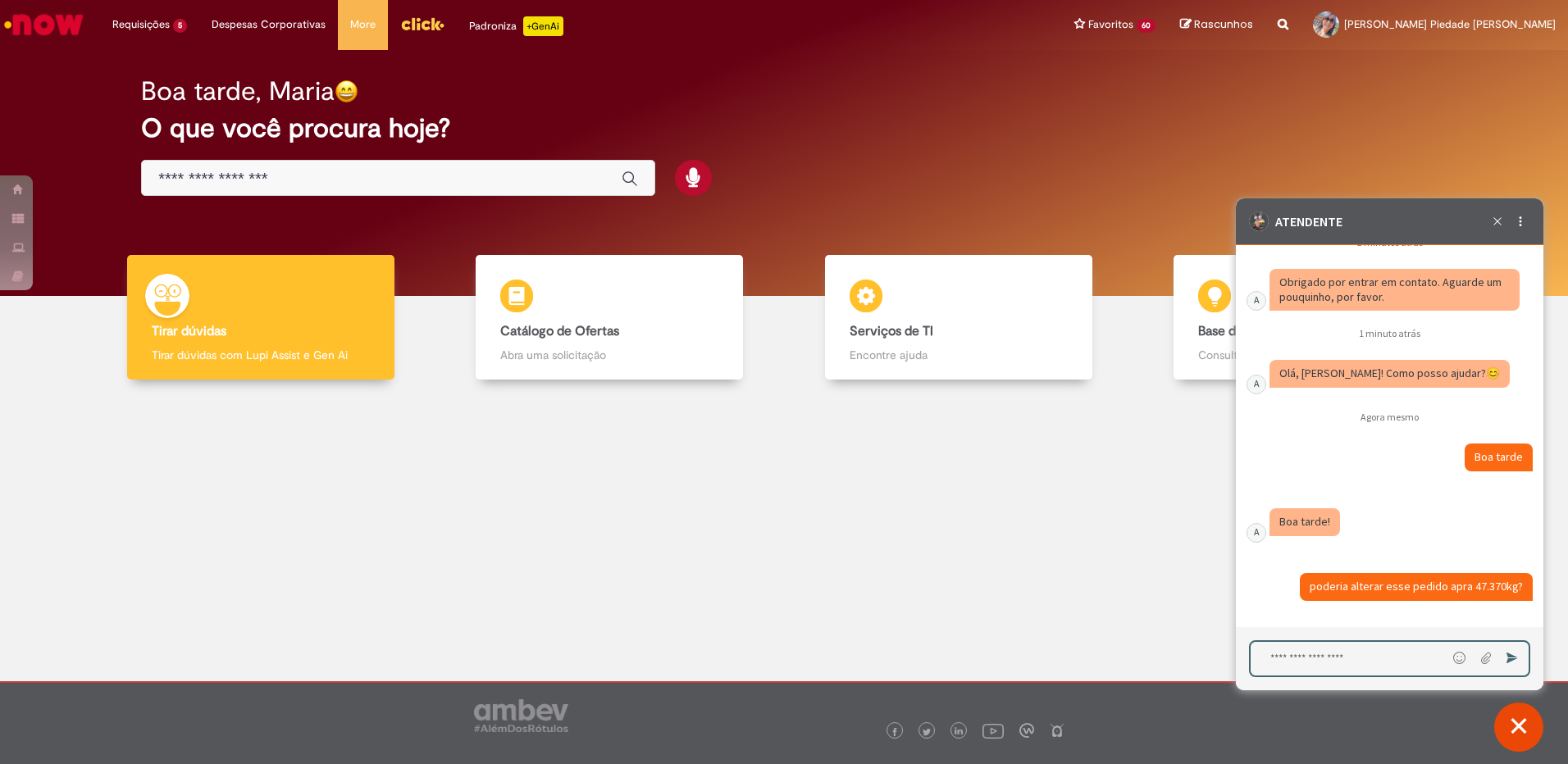
paste textarea "**********"
type textarea "**********"
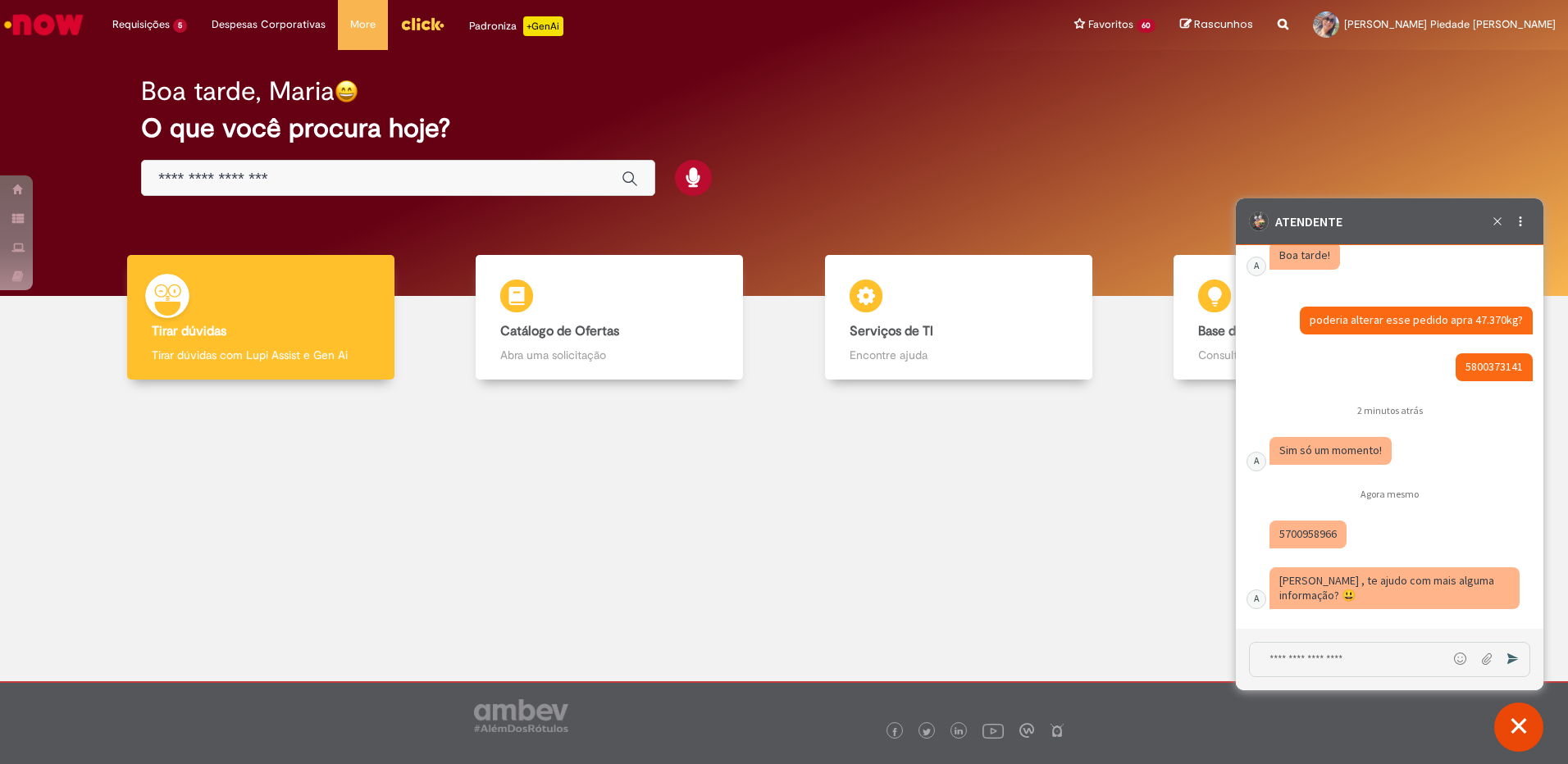
scroll to position [4623, 0]
drag, startPoint x: 1277, startPoint y: 539, endPoint x: 1312, endPoint y: 539, distance: 35.0
drag, startPoint x: 1312, startPoint y: 539, endPoint x: 1391, endPoint y: 536, distance: 79.1
click at [1391, 536] on div "Caixa de diálogo de bate-papo" at bounding box center [1395, 537] width 250 height 34
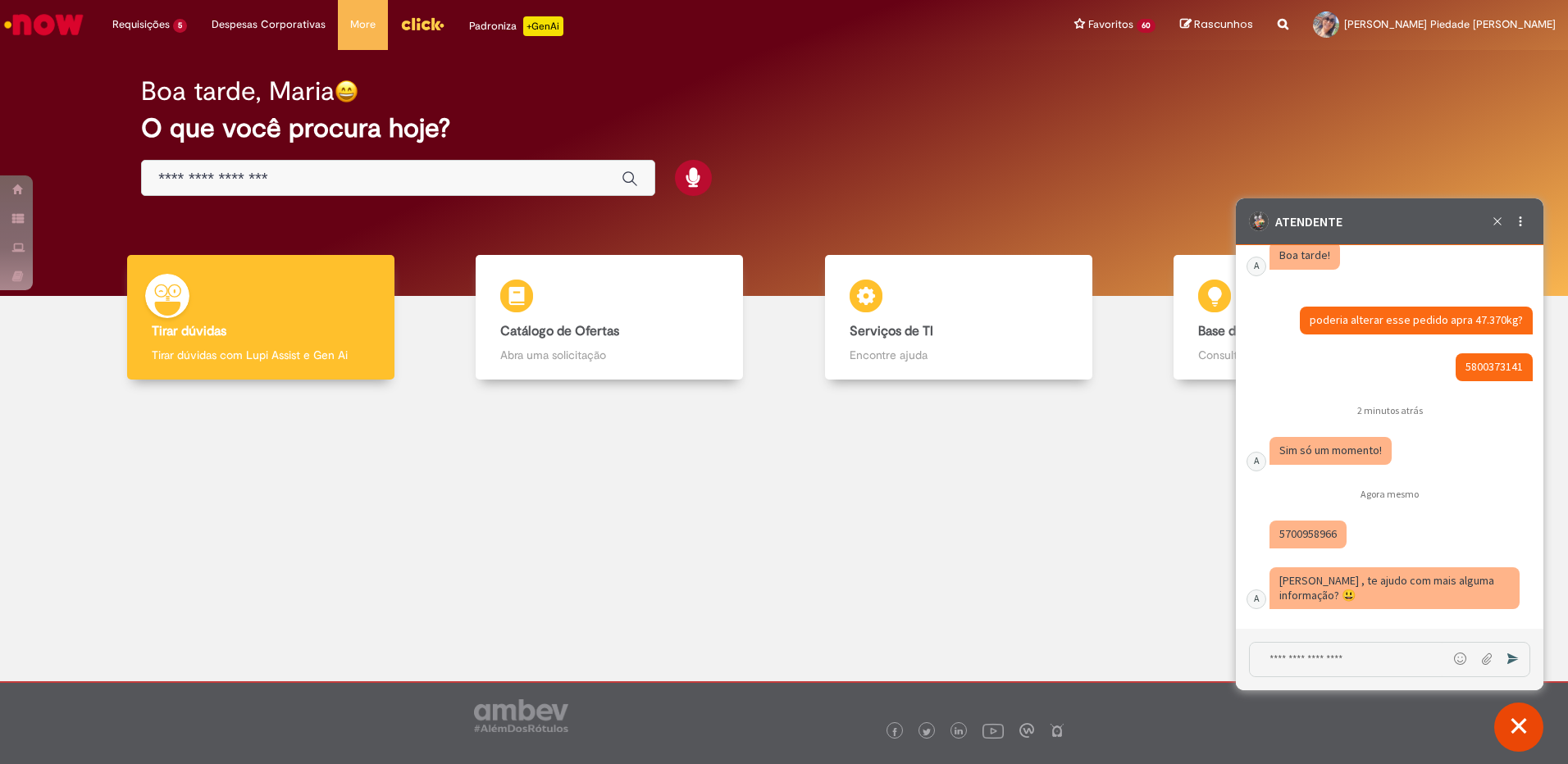
click at [1403, 543] on div "Caixa de diálogo de bate-papo" at bounding box center [1395, 537] width 250 height 34
drag, startPoint x: 1280, startPoint y: 534, endPoint x: 1342, endPoint y: 534, distance: 62.0
click at [1342, 534] on div "Caixa de diálogo de bate-papo" at bounding box center [1308, 535] width 77 height 28
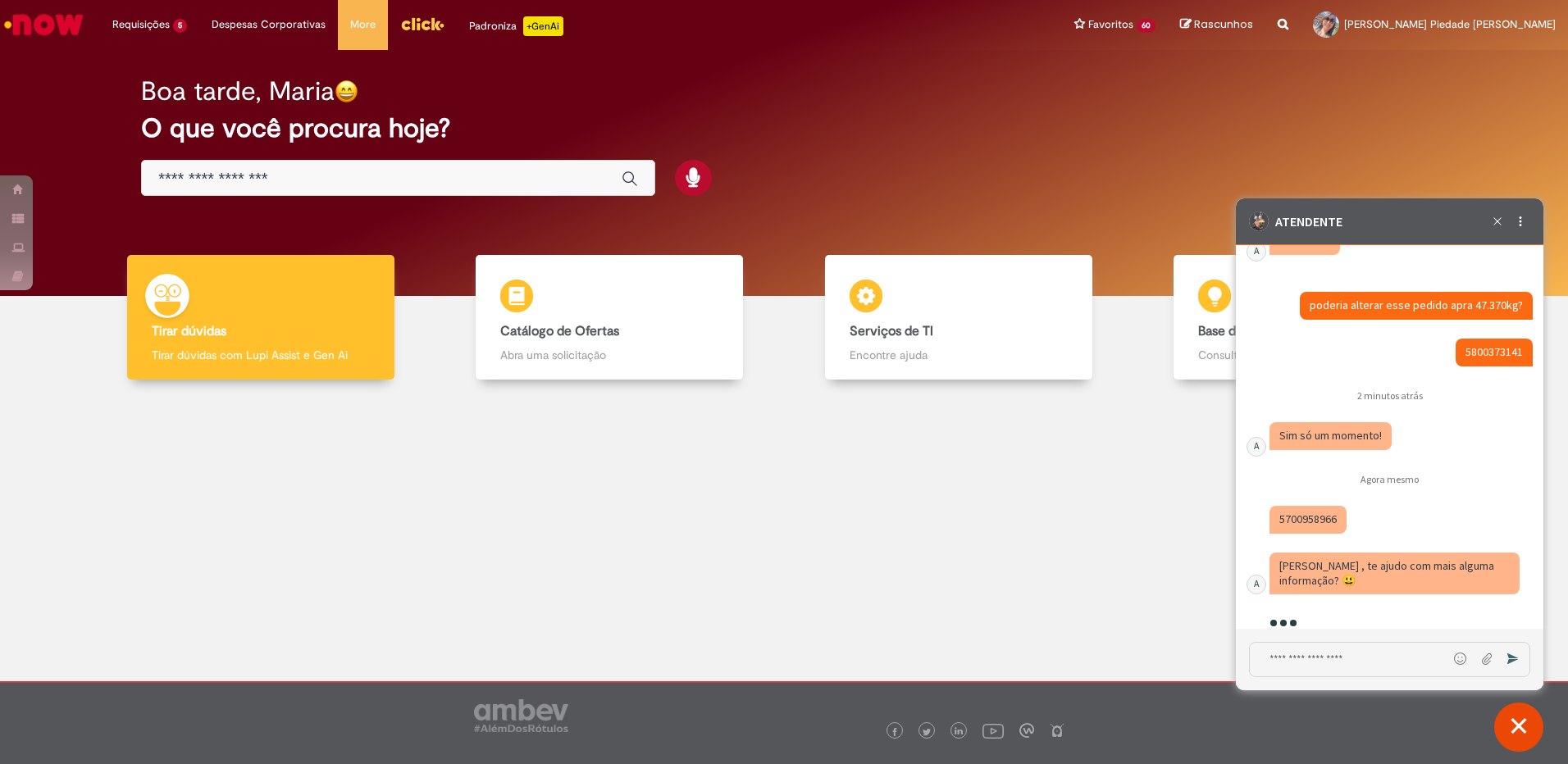
scroll to position [4670, 0]
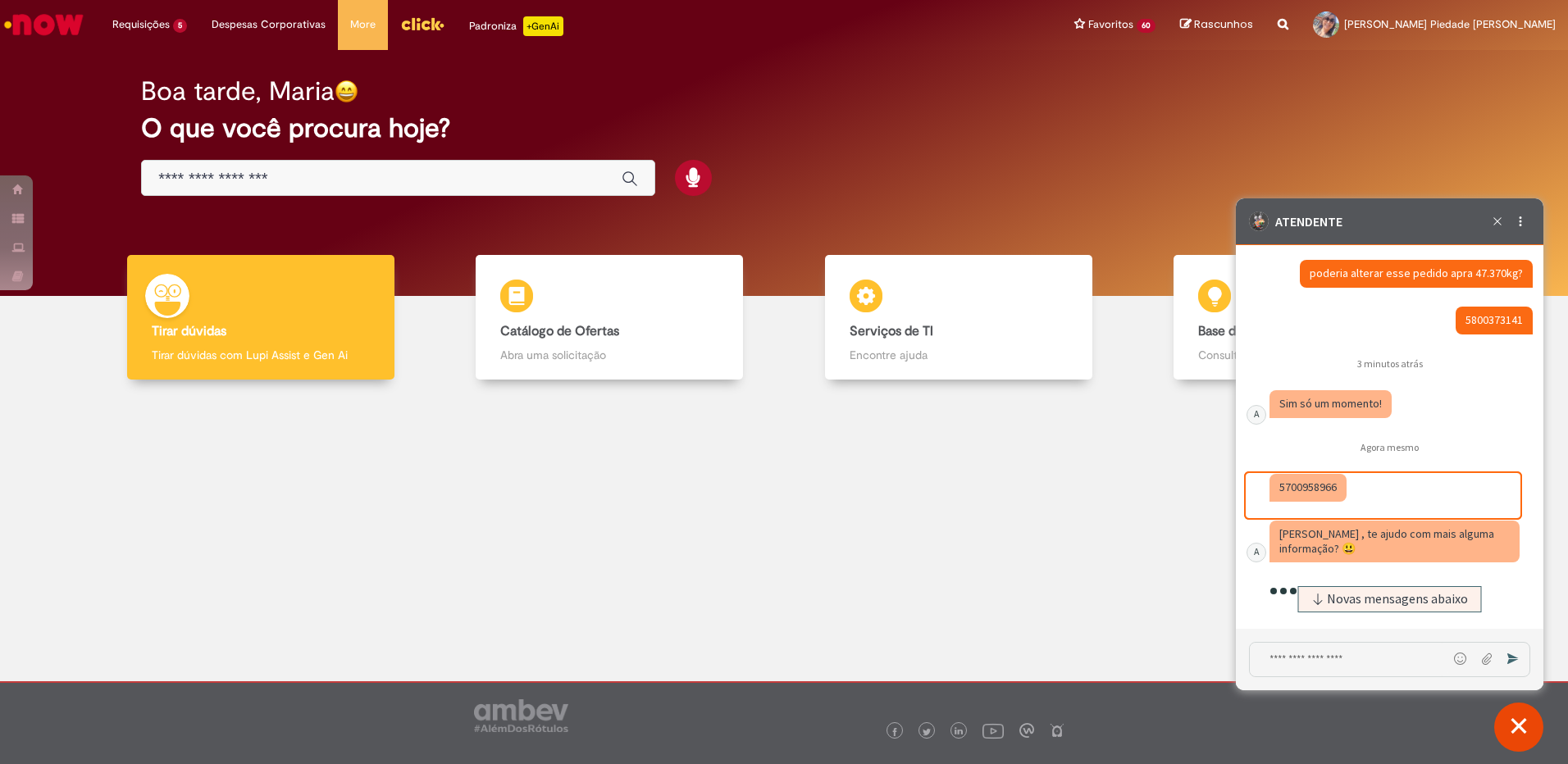
click at [1316, 663] on textarea "Digite sua mensagem e pressione Enter para enviar" at bounding box center [1348, 659] width 198 height 33
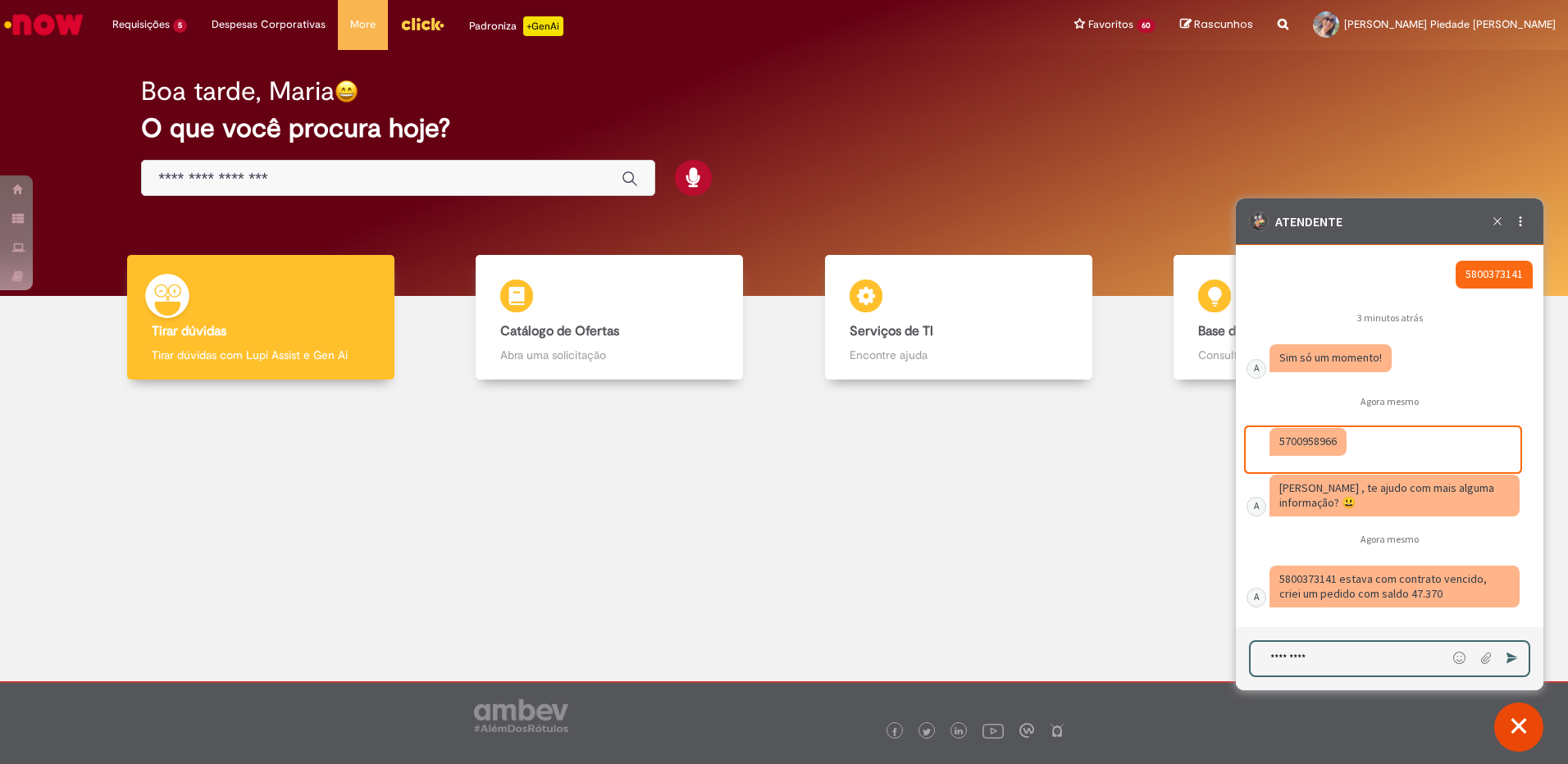
scroll to position [4715, 0]
type textarea "********"
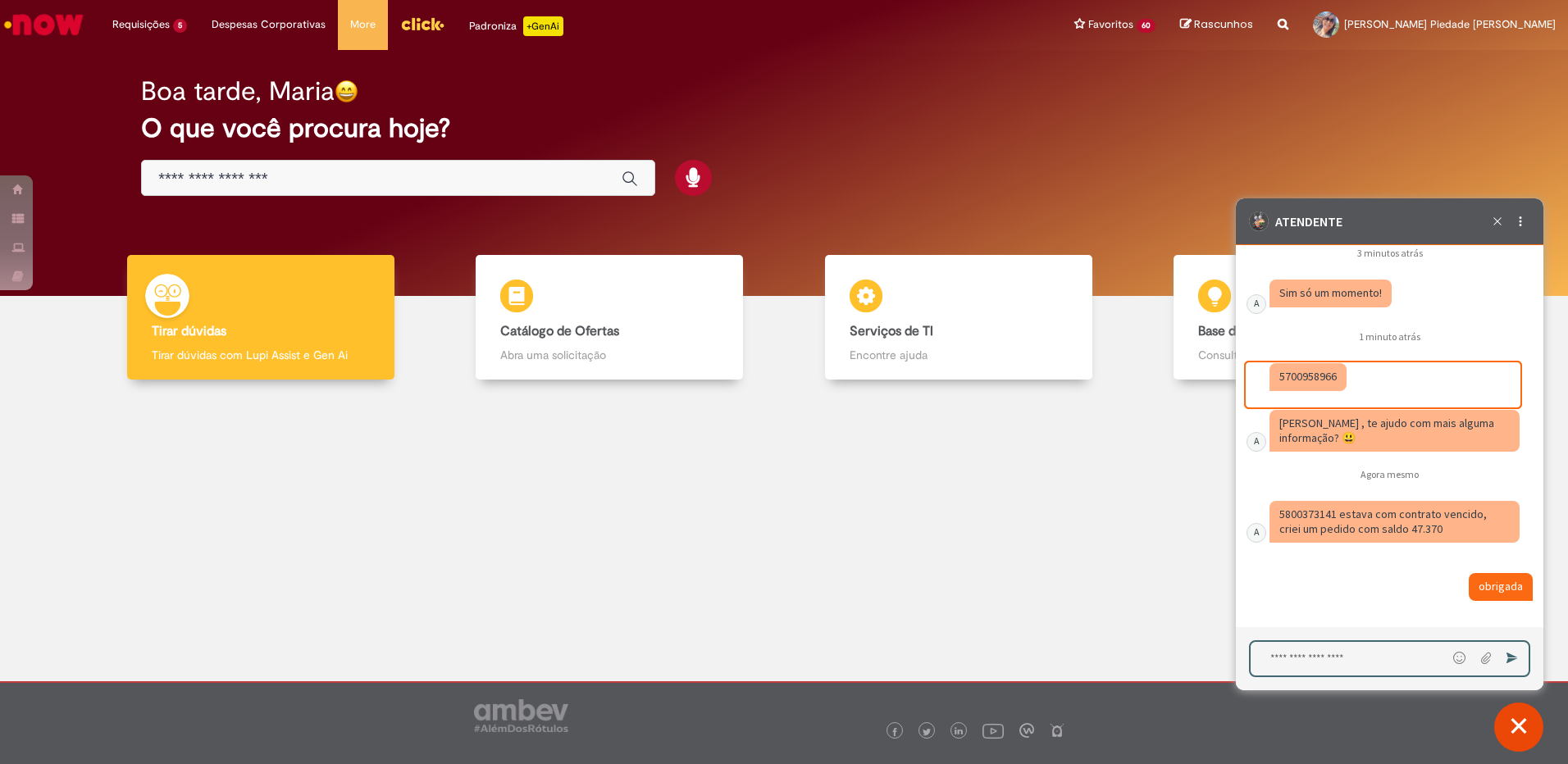
scroll to position [4853, 0]
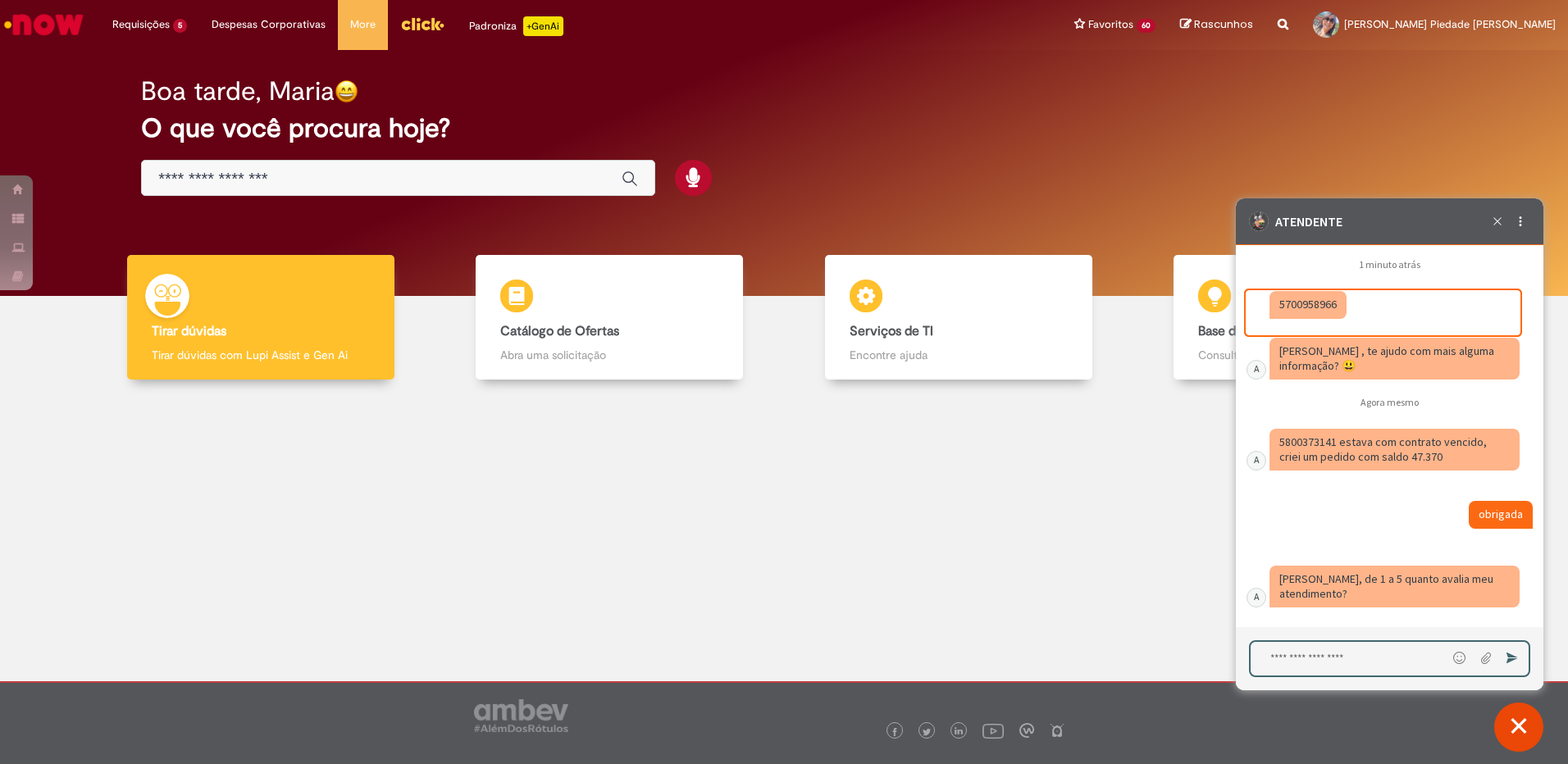
type textarea "*"
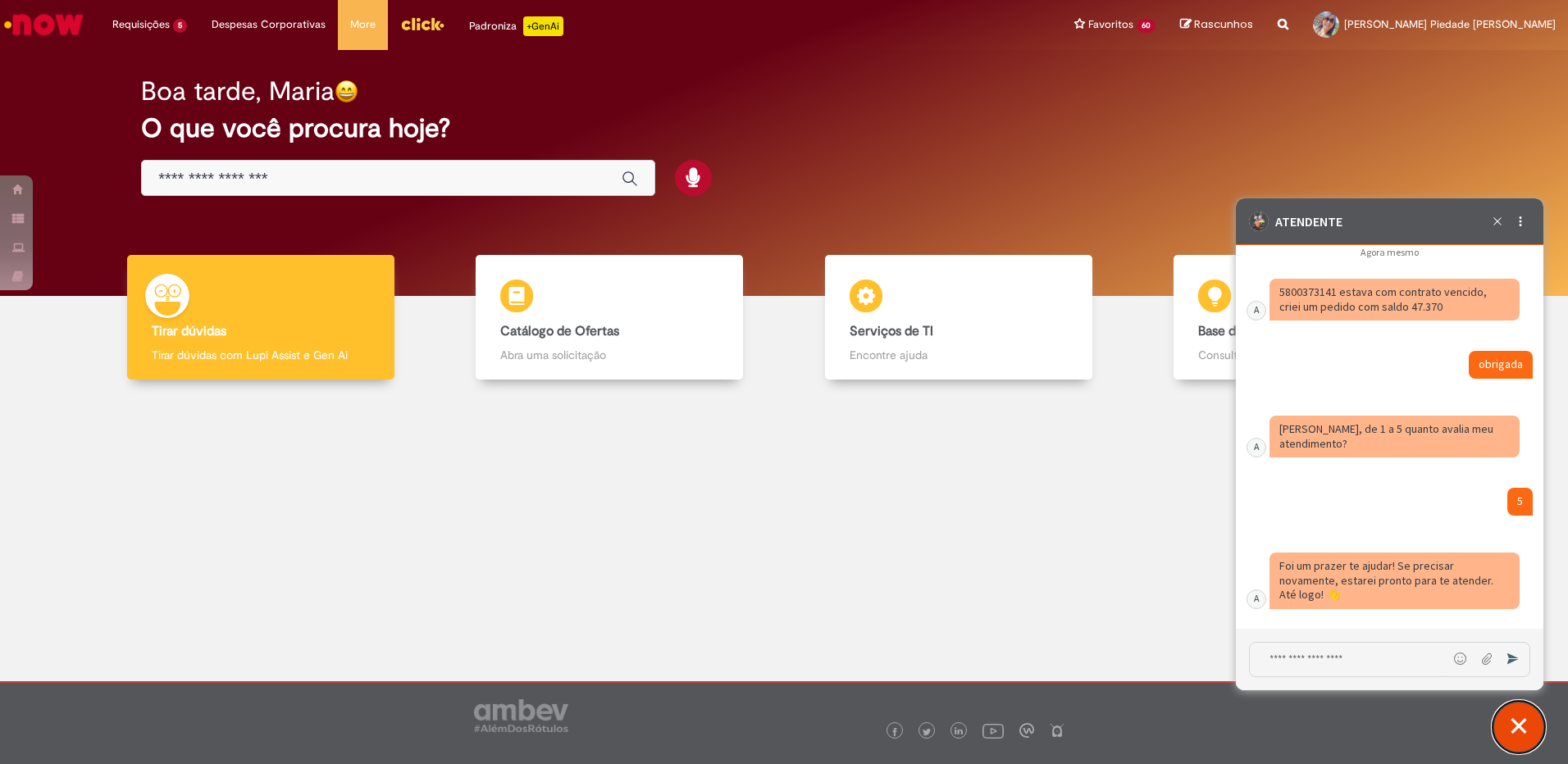
scroll to position [5001, 0]
click at [1518, 723] on button "Fechar conversa de suporte" at bounding box center [1519, 727] width 49 height 49
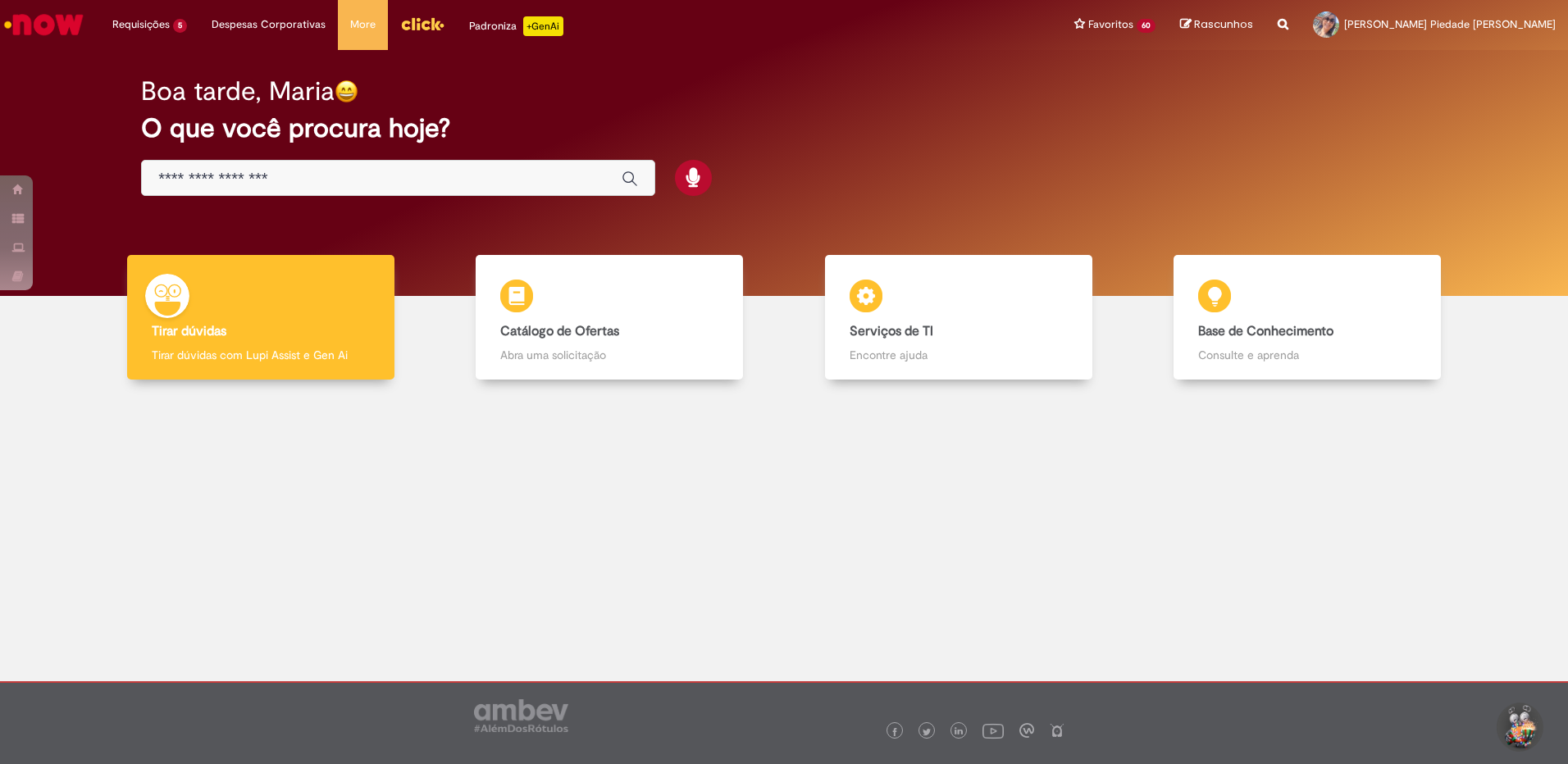
scroll to position [0, 0]
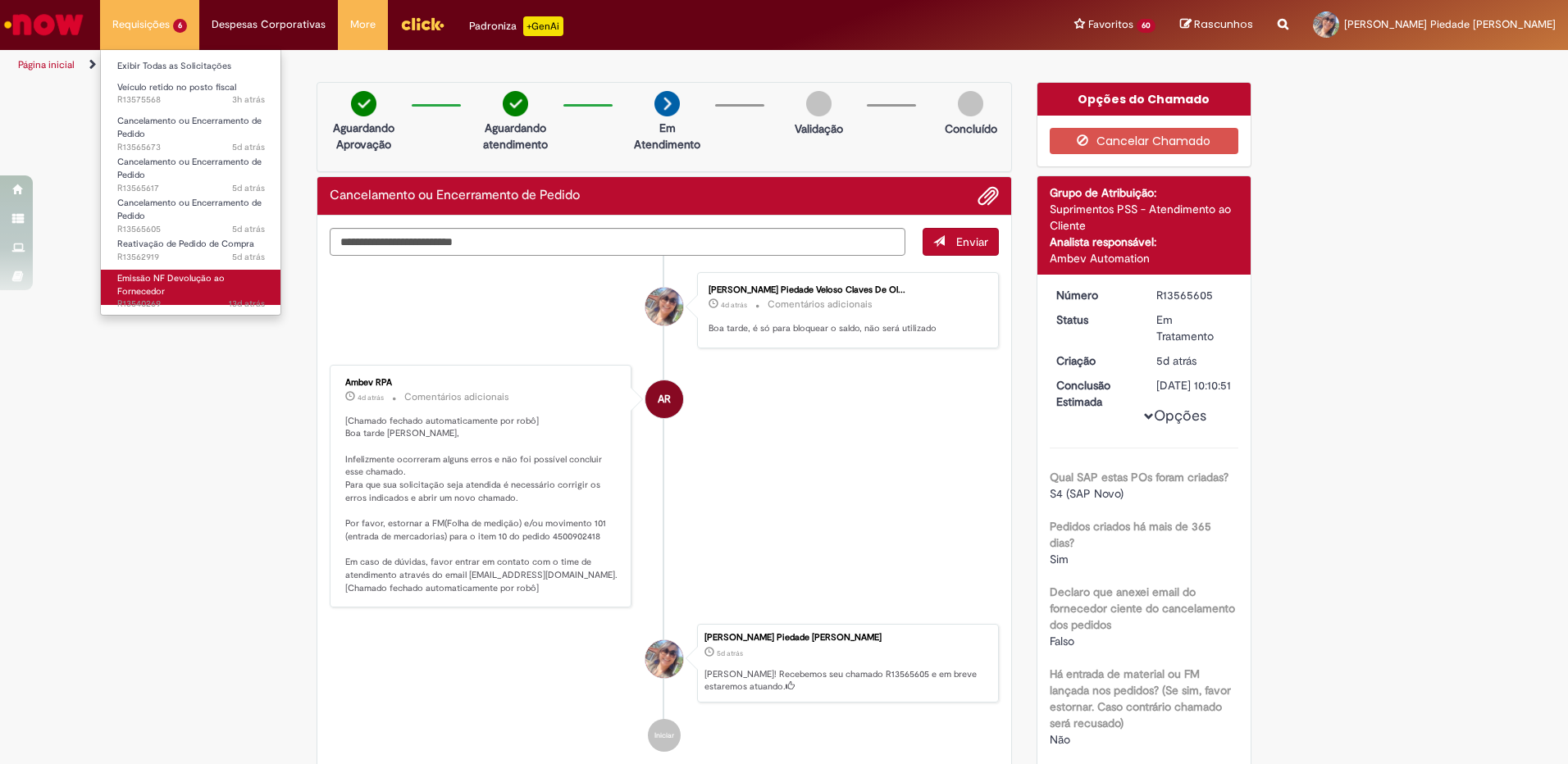
click at [168, 282] on span "Emissão NF Devolução ao Fornecedor" at bounding box center [171, 284] width 108 height 25
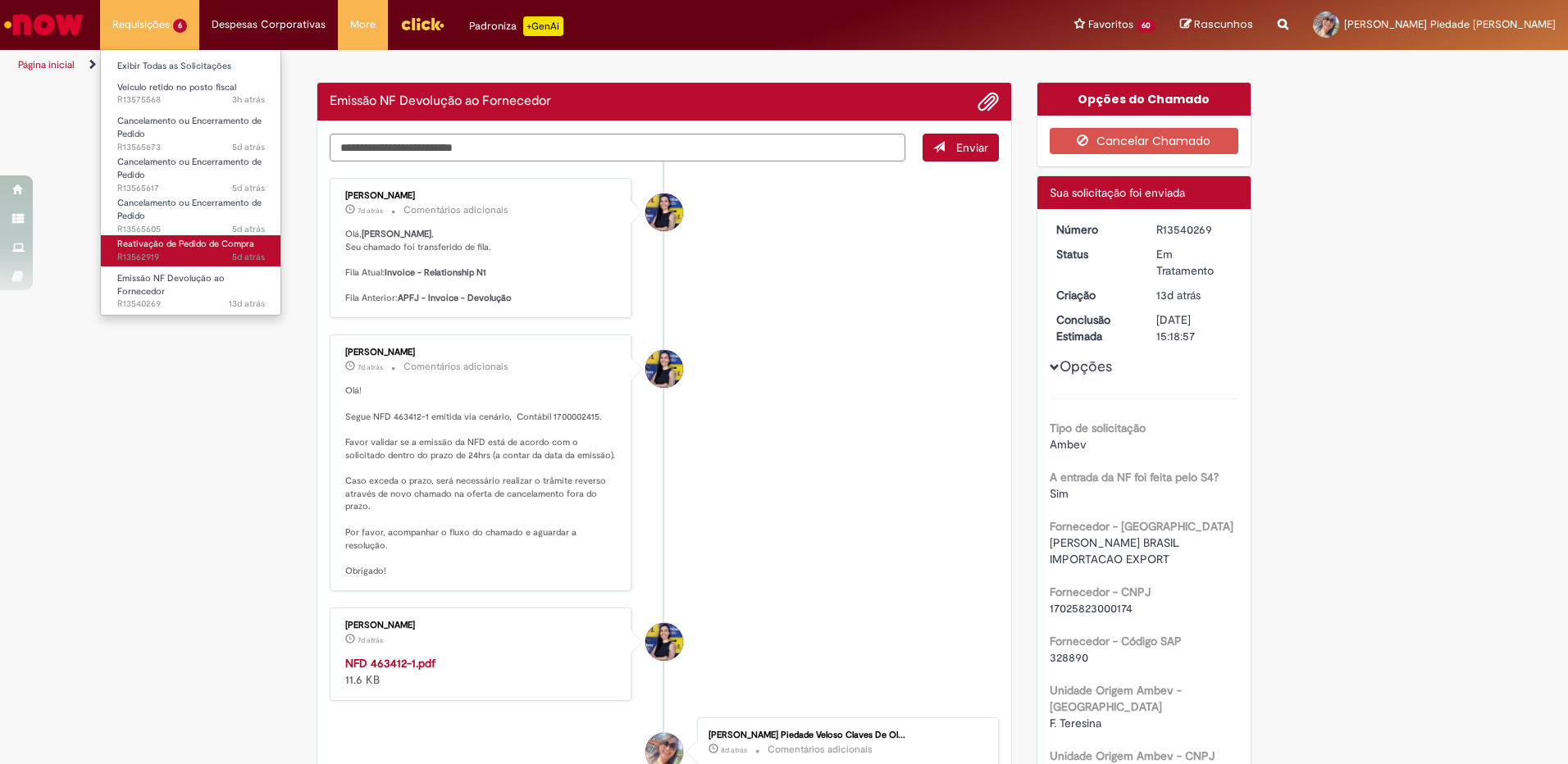
click at [188, 249] on span "Reativação de Pedido de Compra" at bounding box center [186, 244] width 137 height 12
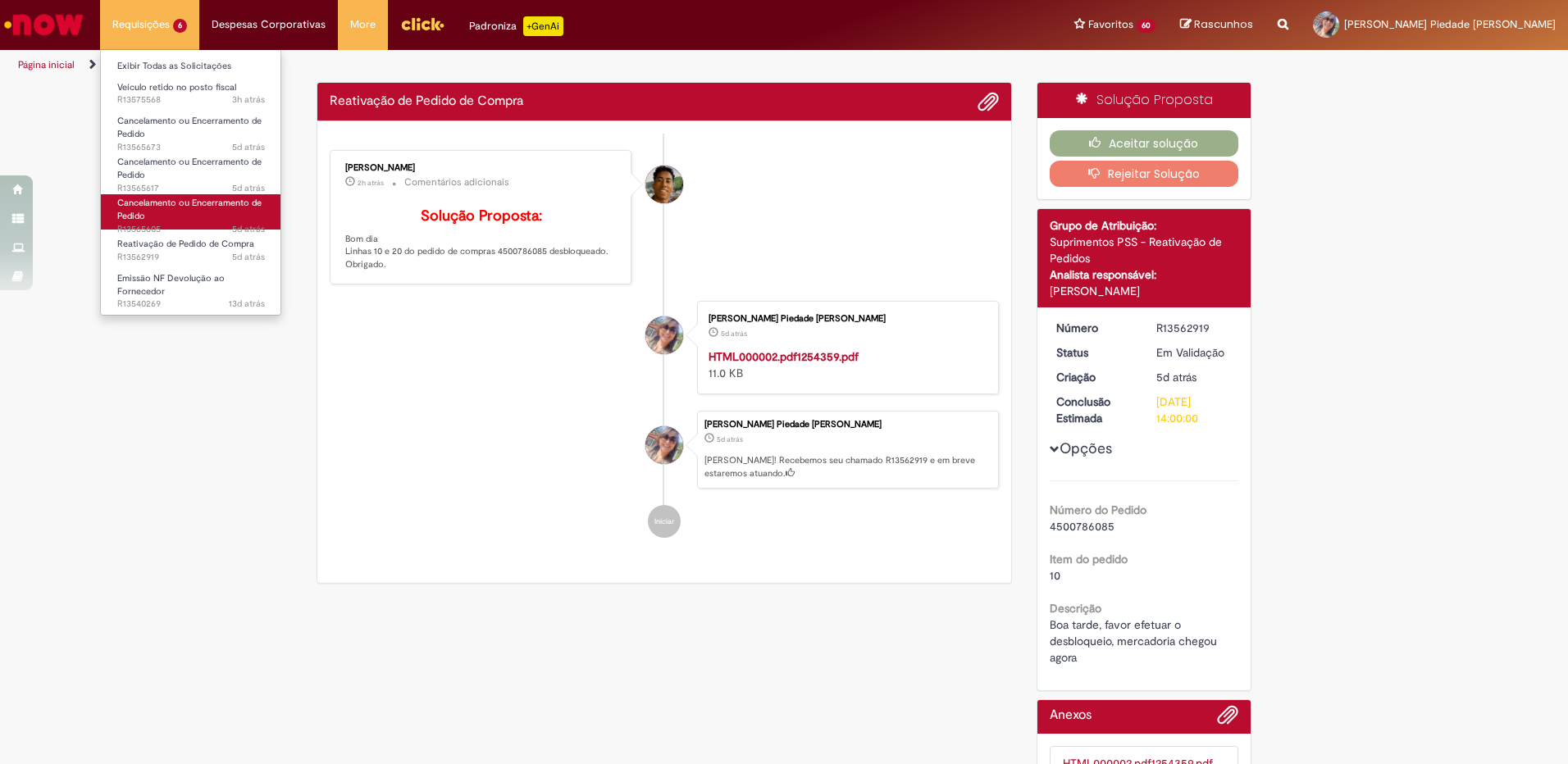
click at [196, 205] on span "Cancelamento ou Encerramento de Pedido" at bounding box center [189, 209] width 144 height 25
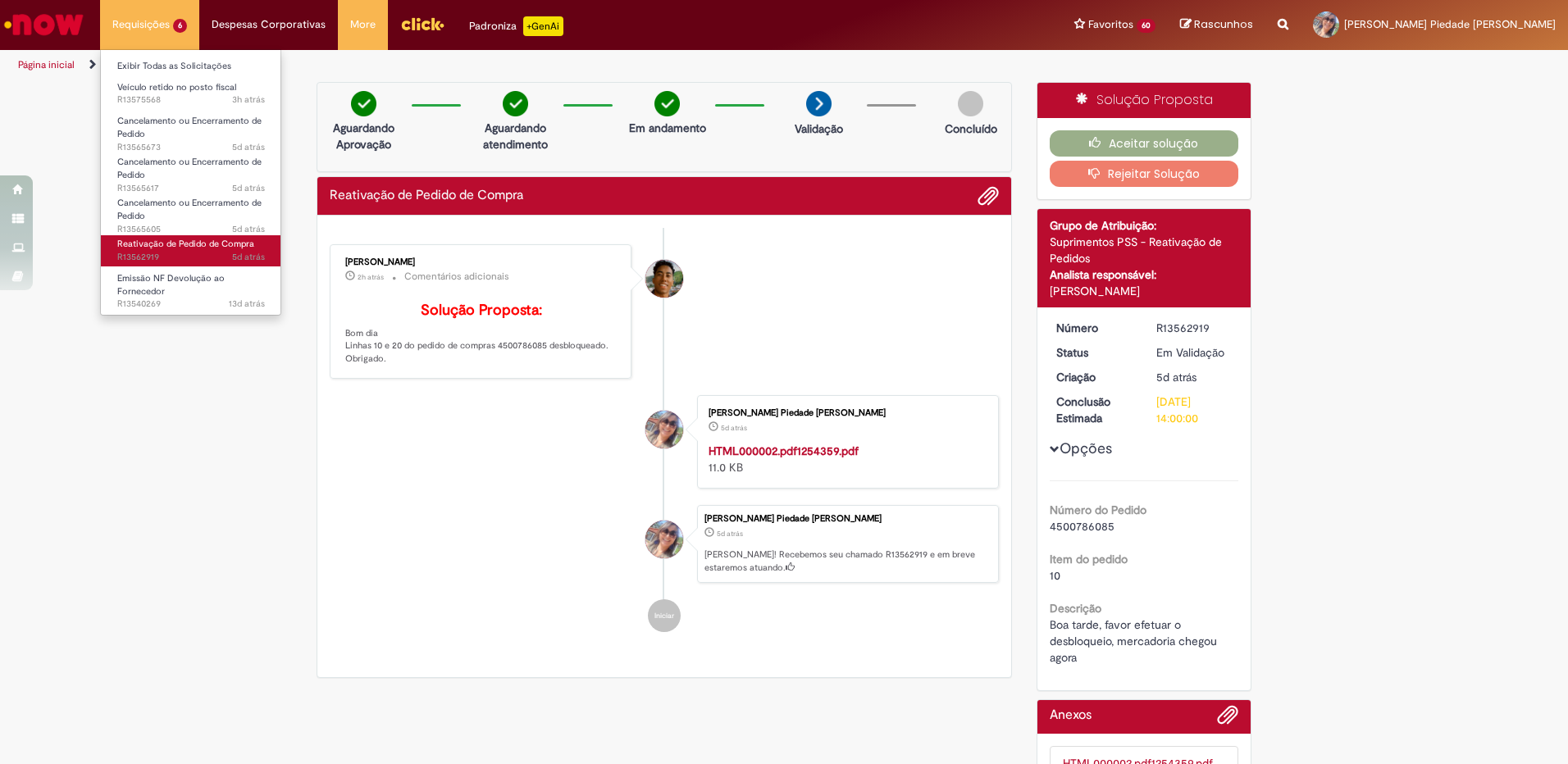
click at [180, 247] on span "Reativação de Pedido de Compra" at bounding box center [186, 244] width 137 height 12
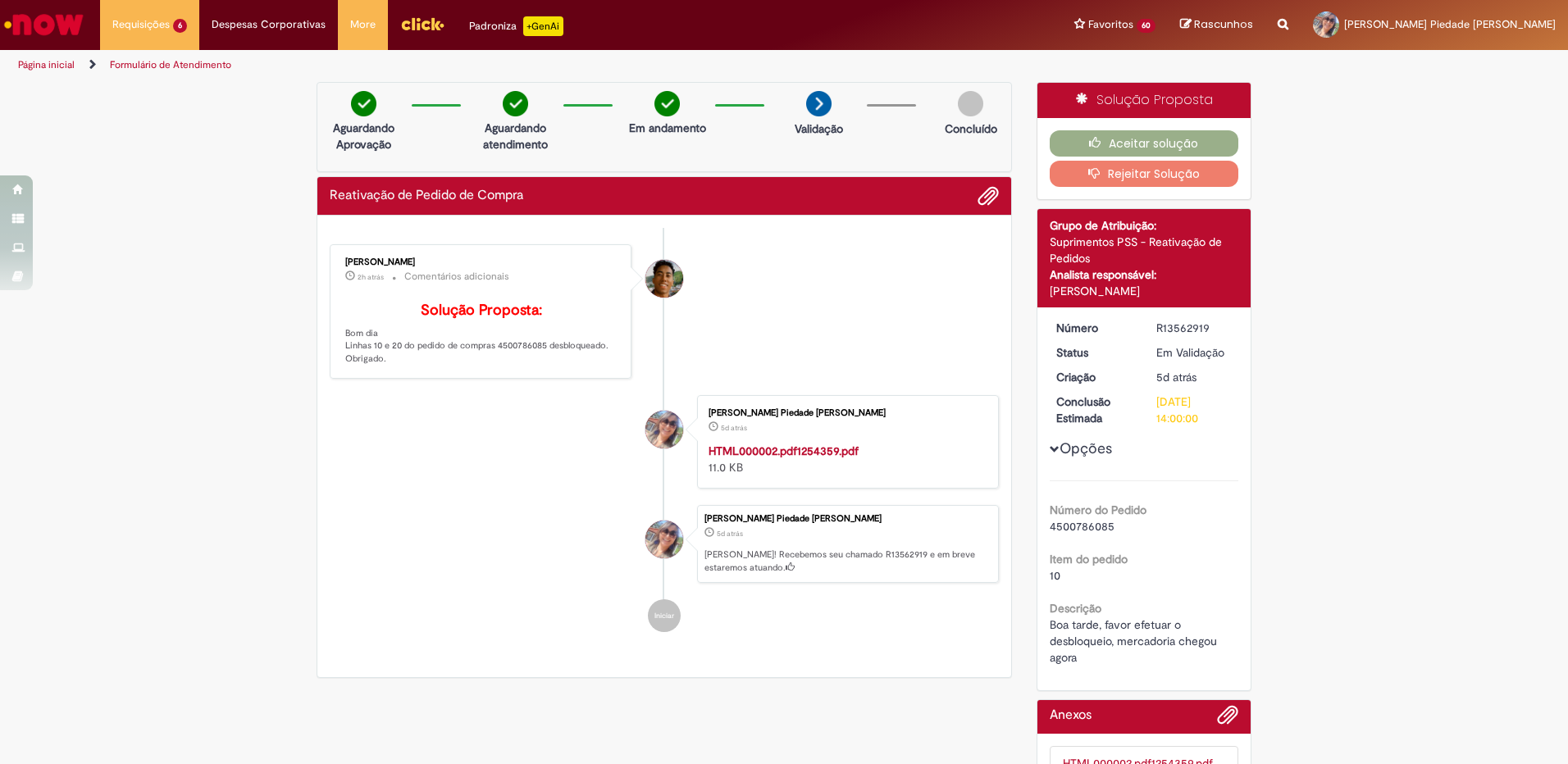
scroll to position [82, 0]
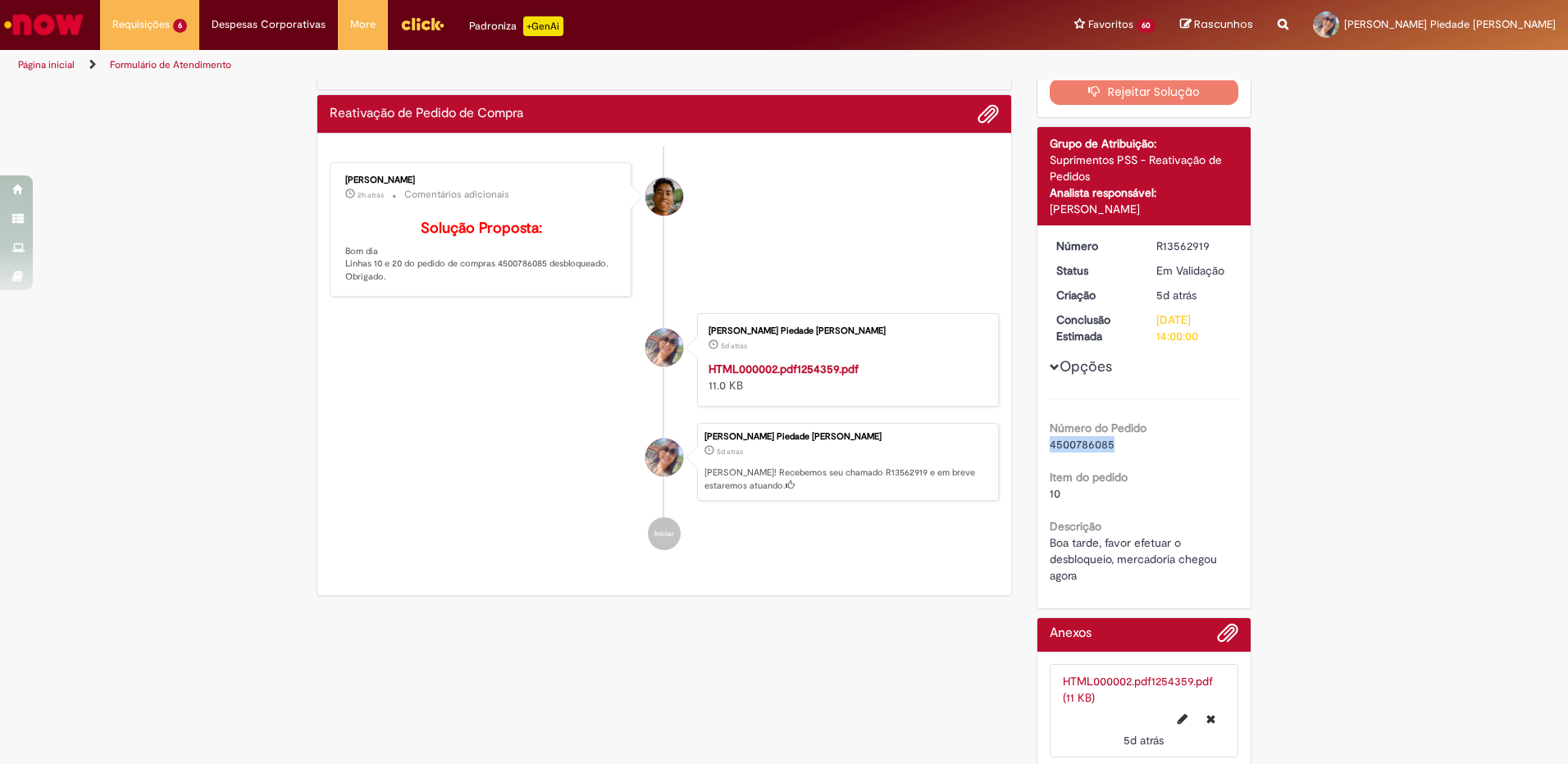
drag, startPoint x: 1044, startPoint y: 447, endPoint x: 1116, endPoint y: 445, distance: 72.0
click at [1116, 445] on div "4500786085" at bounding box center [1144, 444] width 189 height 17
copy span "4500786085"
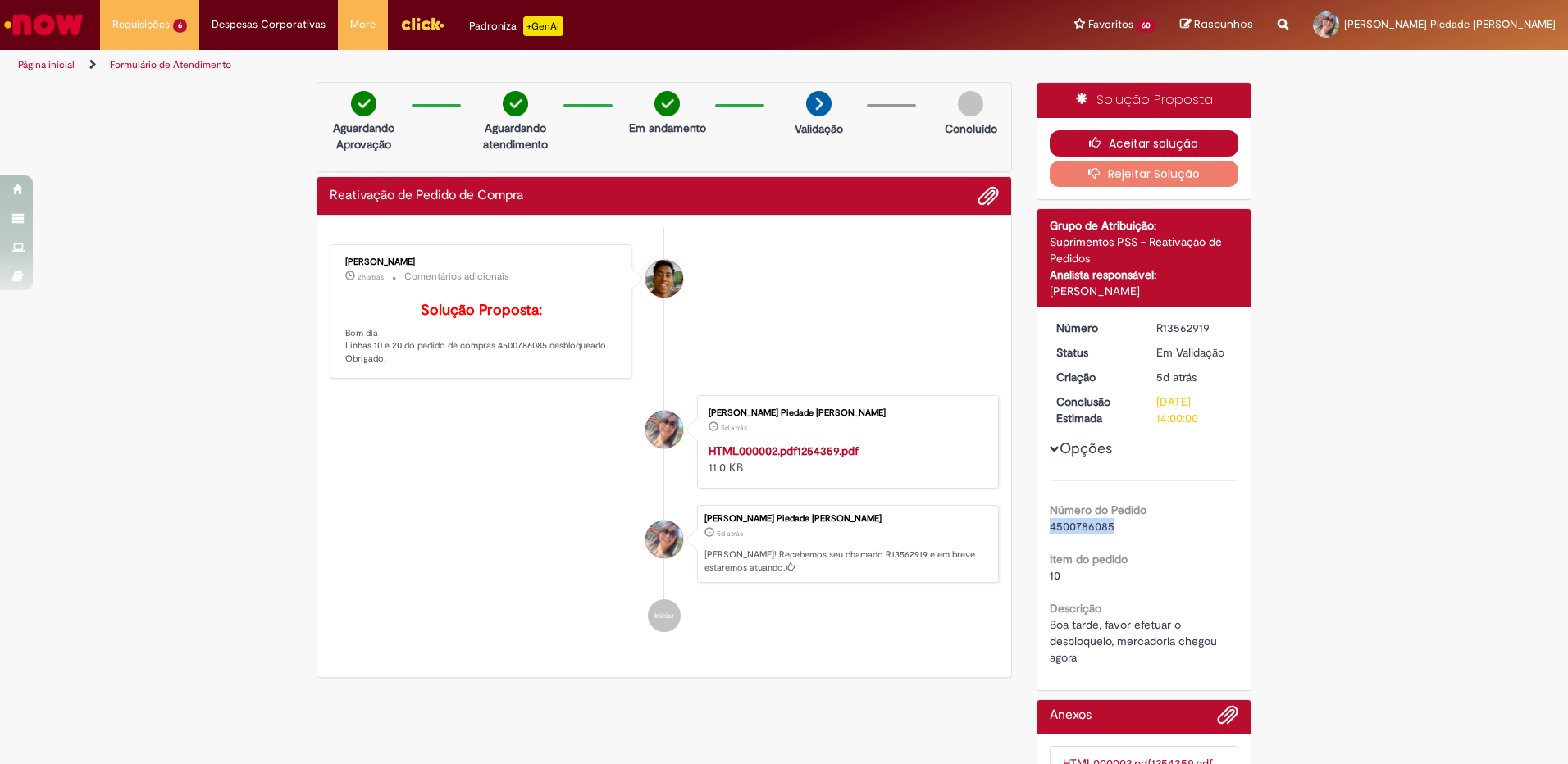
click at [1143, 133] on button "Aceitar solução" at bounding box center [1144, 144] width 189 height 26
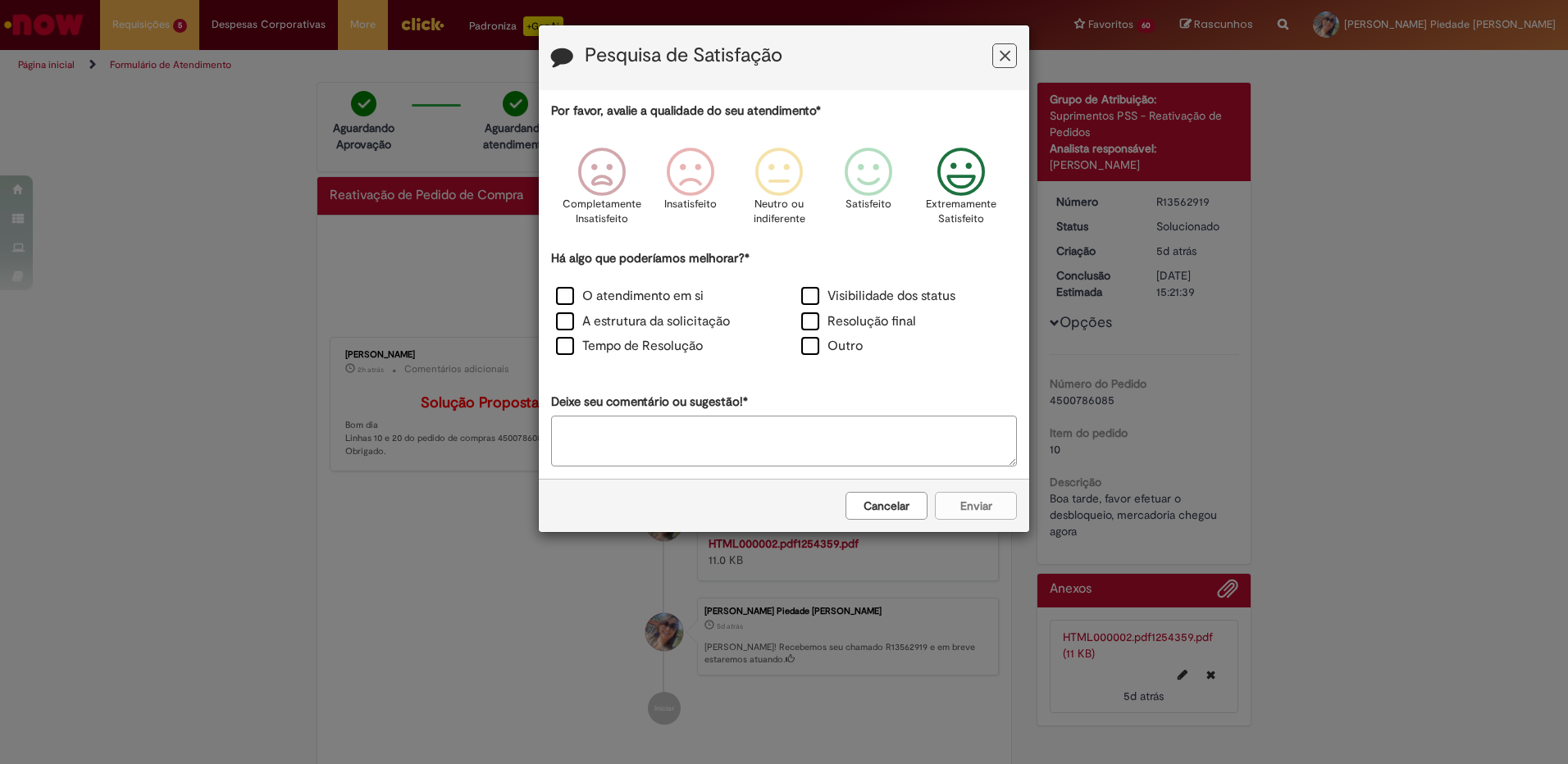
click at [959, 182] on icon "Feedback" at bounding box center [961, 172] width 61 height 49
click at [571, 347] on label "Tempo de Resolução" at bounding box center [629, 347] width 147 height 19
click at [571, 291] on label "O atendimento em si" at bounding box center [629, 297] width 148 height 19
click at [564, 349] on label "Tempo de Resolução" at bounding box center [629, 347] width 147 height 19
click at [807, 325] on label "Resolução final" at bounding box center [858, 322] width 115 height 19
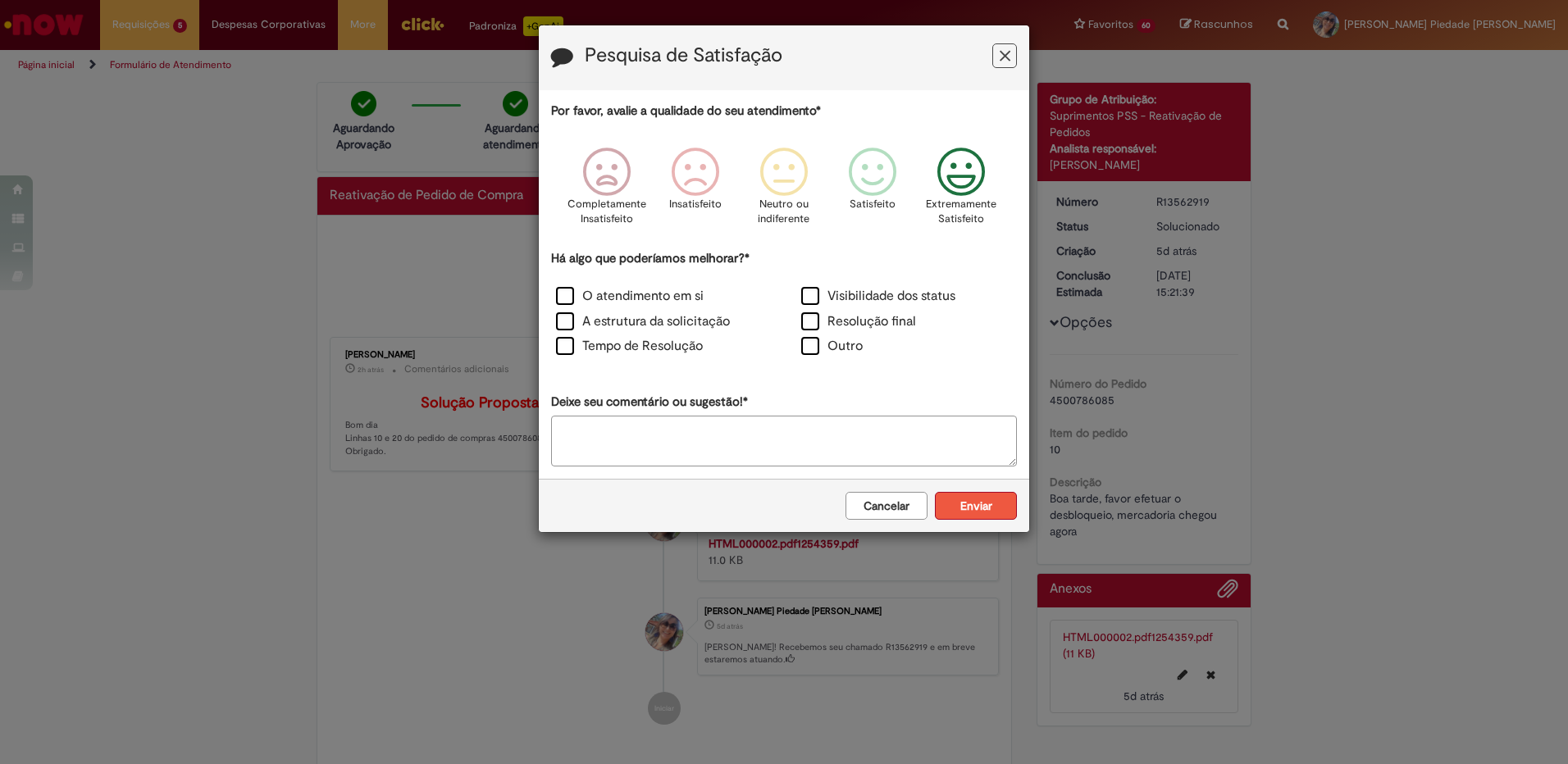
click at [974, 501] on button "Enviar" at bounding box center [976, 506] width 82 height 28
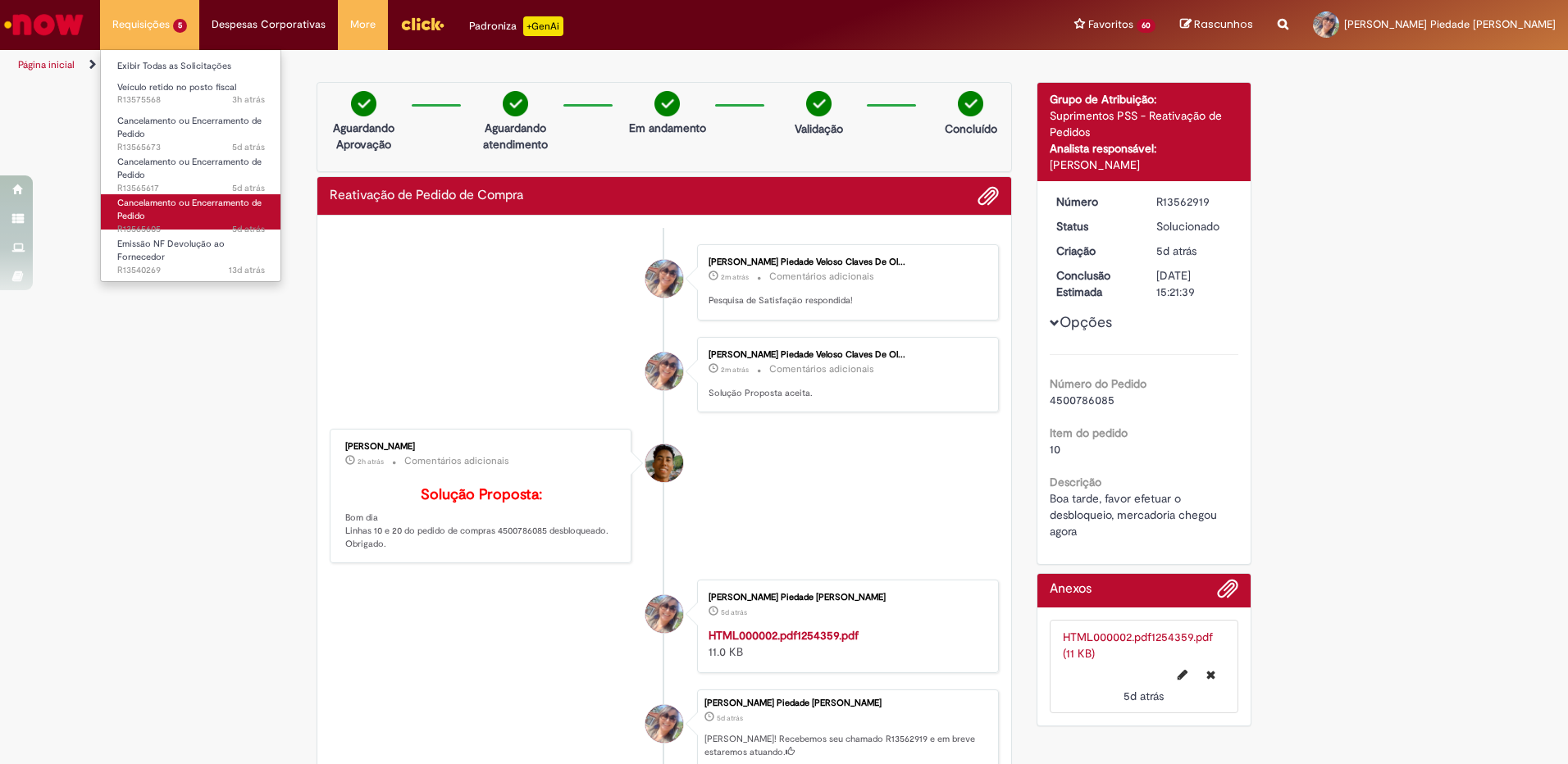
click at [154, 200] on span "Cancelamento ou Encerramento de Pedido" at bounding box center [189, 209] width 144 height 25
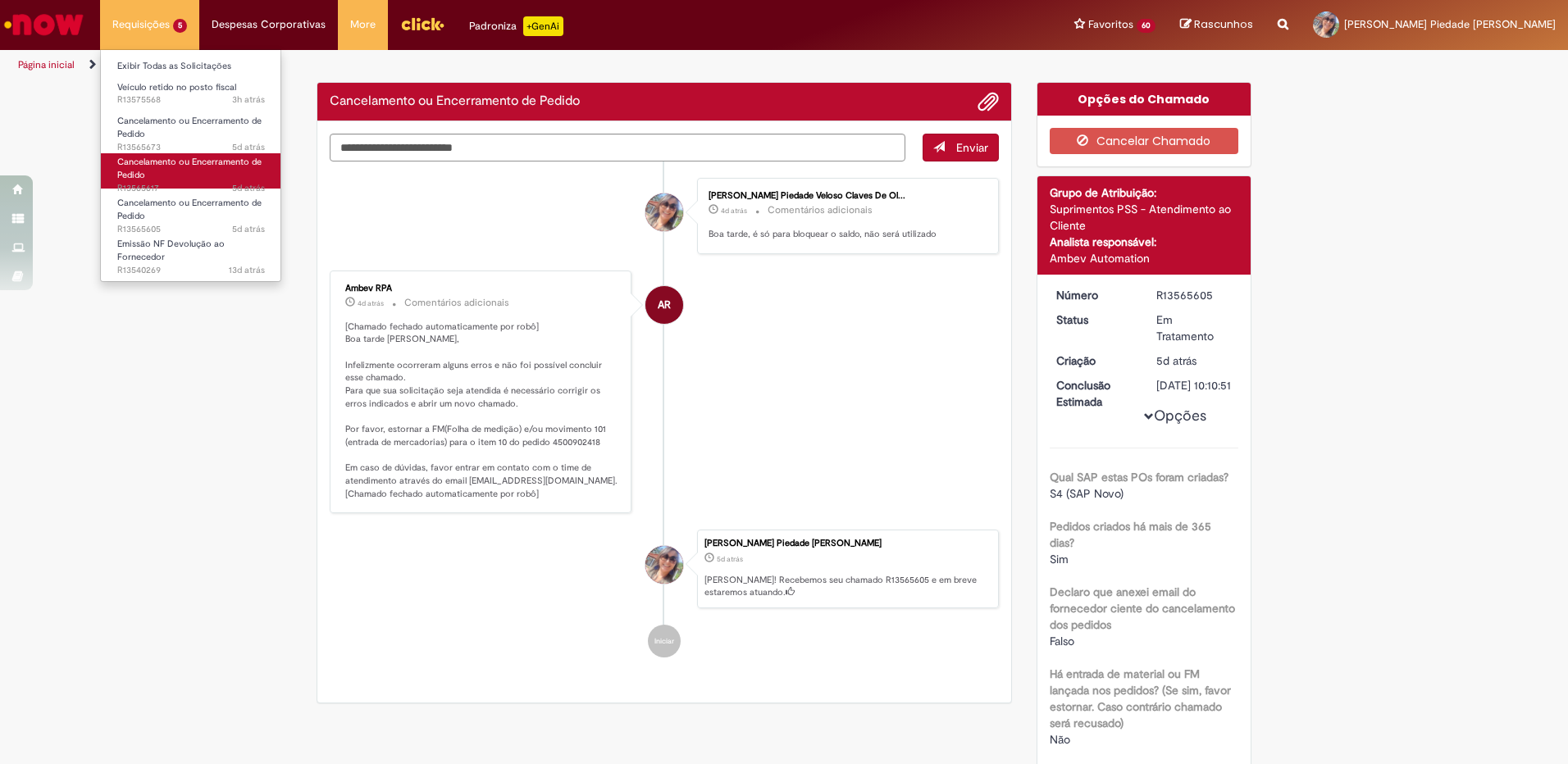
click at [177, 163] on span "Cancelamento ou Encerramento de Pedido" at bounding box center [189, 168] width 144 height 25
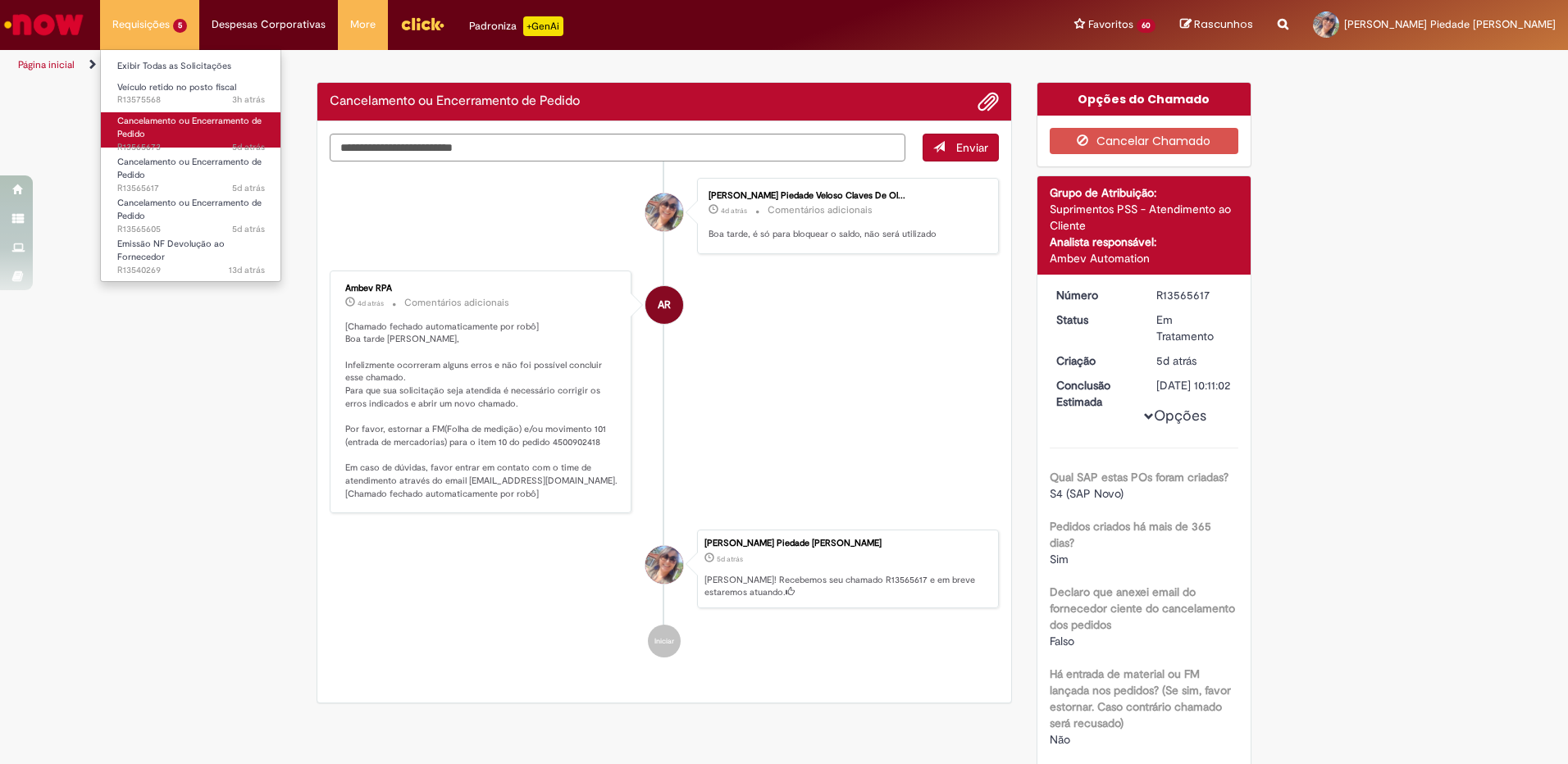
click at [179, 136] on link "Cancelamento ou Encerramento de Pedido 5d atrás 5 dias atrás R13565673" at bounding box center [191, 130] width 180 height 35
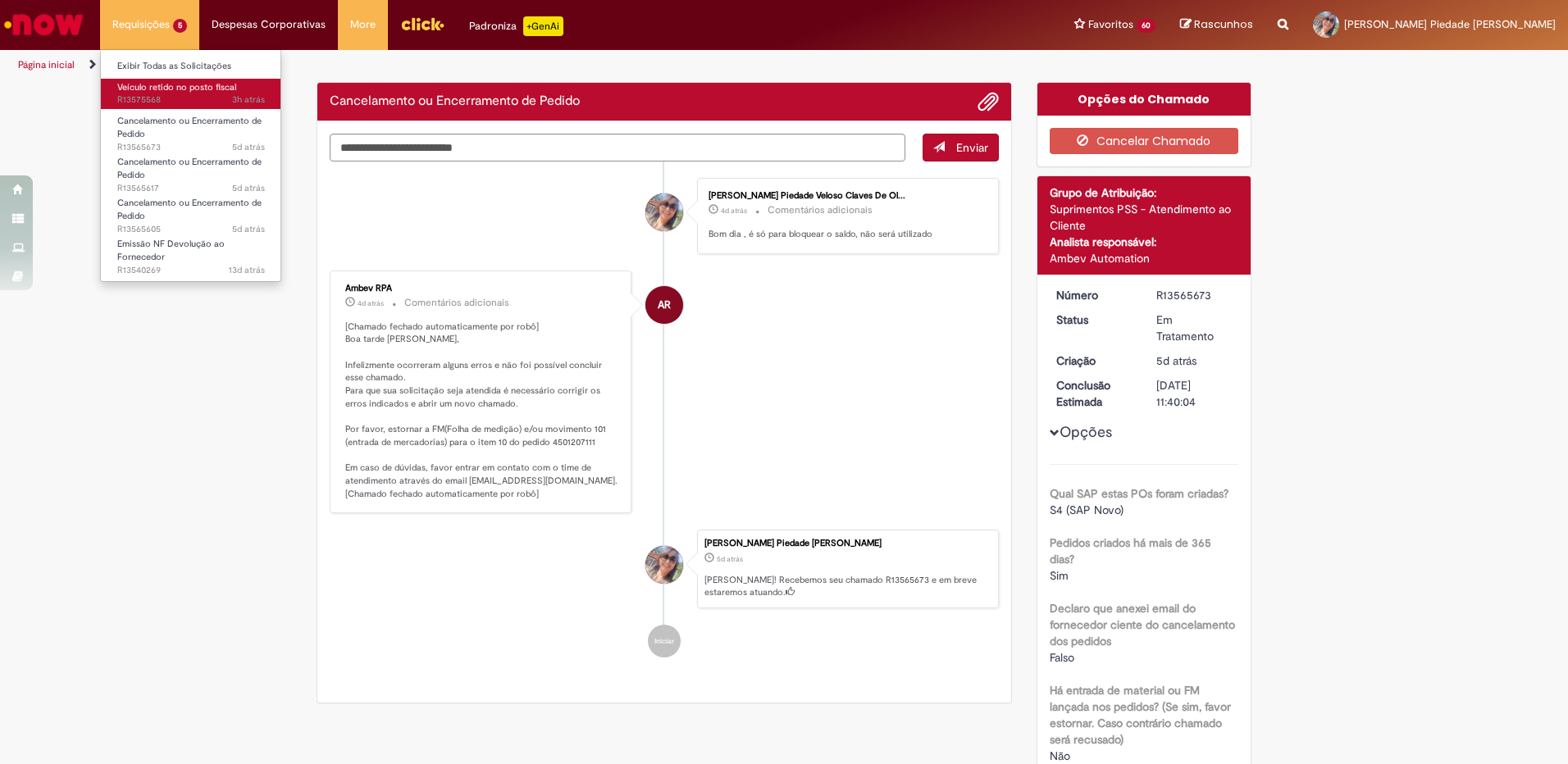
click at [185, 91] on span "Veículo retido no posto fiscal" at bounding box center [177, 88] width 119 height 12
